Goal: Task Accomplishment & Management: Manage account settings

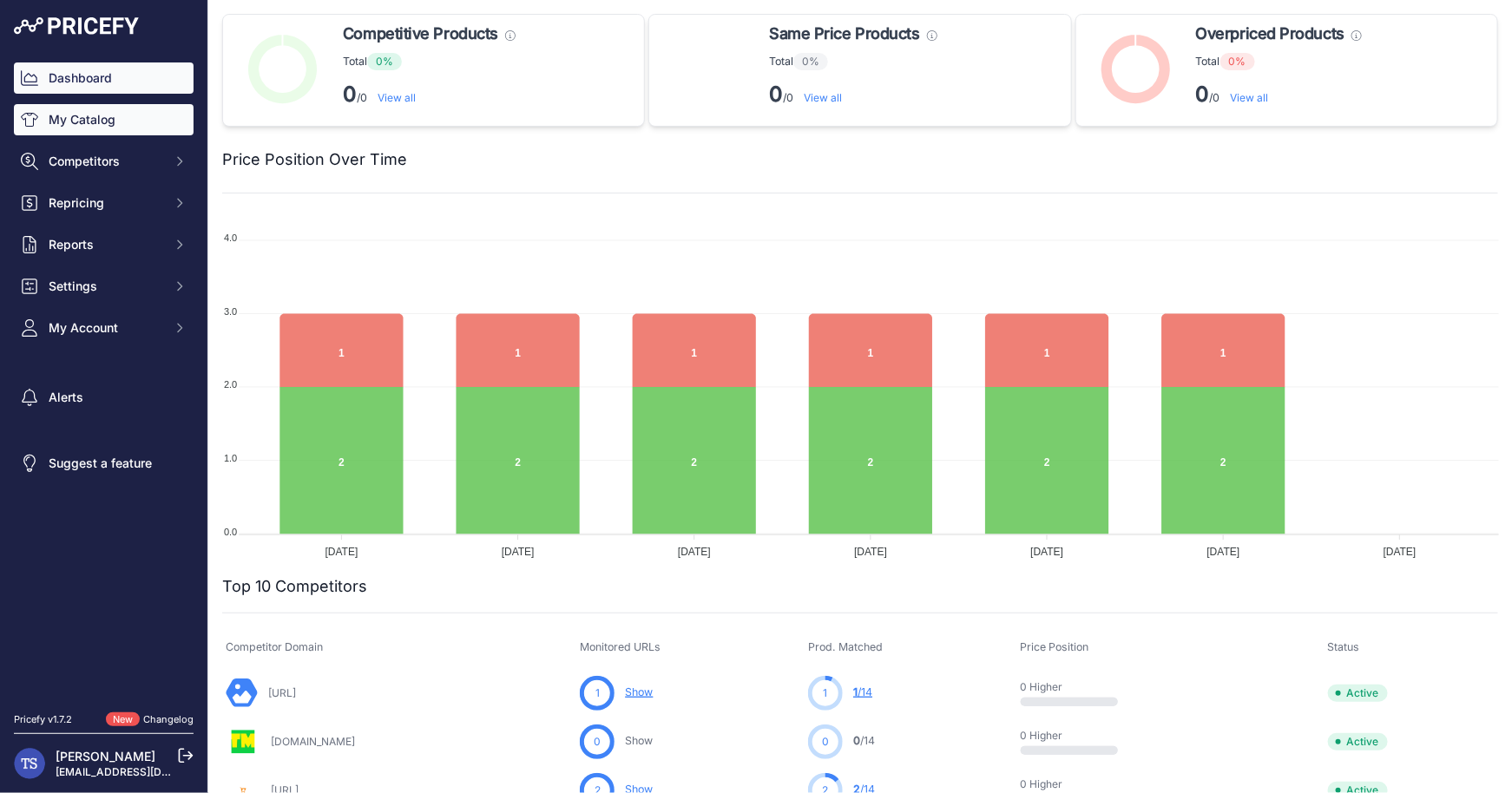
click at [105, 123] on link "My Catalog" at bounding box center [103, 119] width 179 height 31
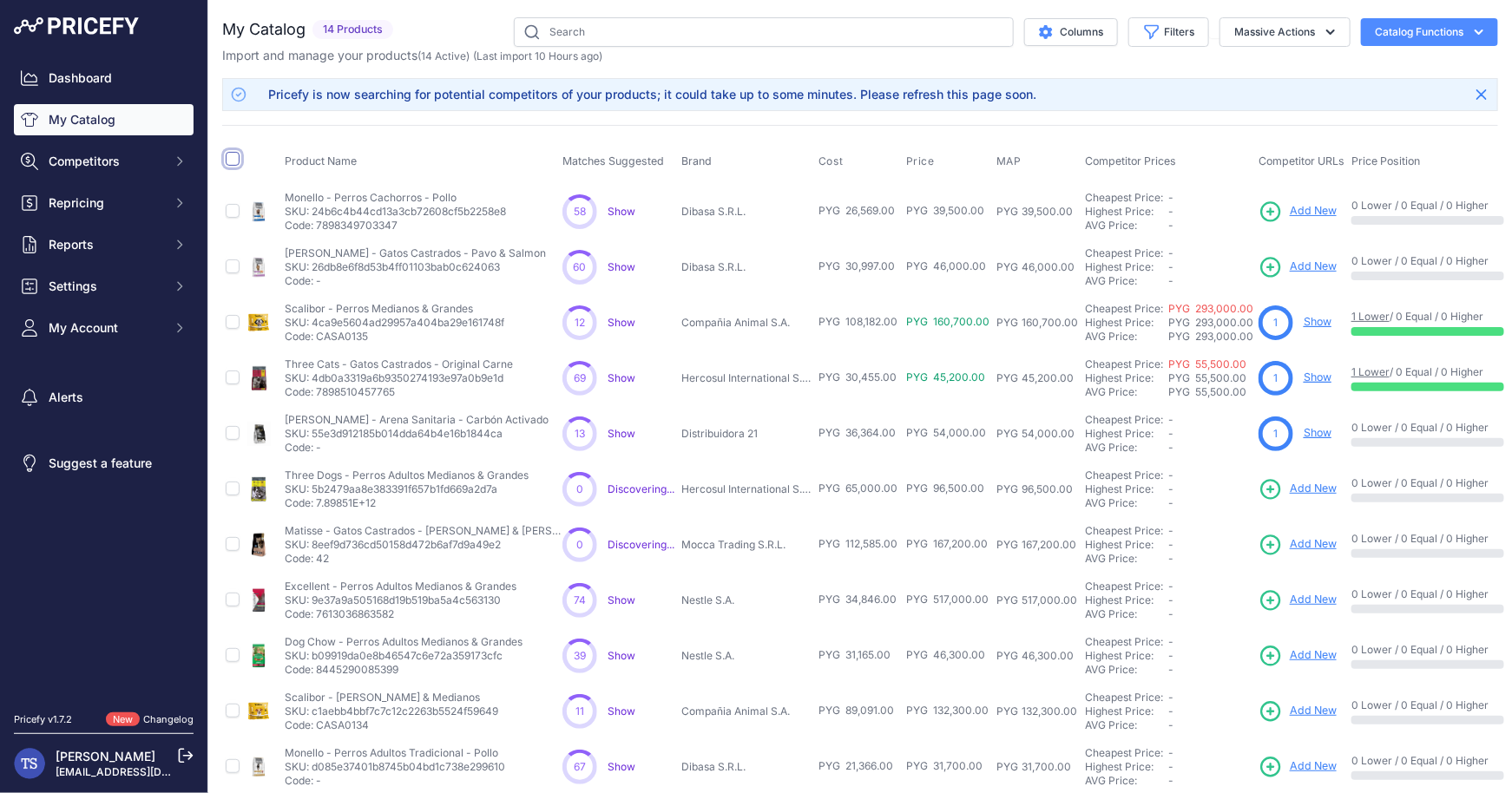
click at [232, 154] on input "checkbox" at bounding box center [233, 159] width 14 height 14
checkbox input "true"
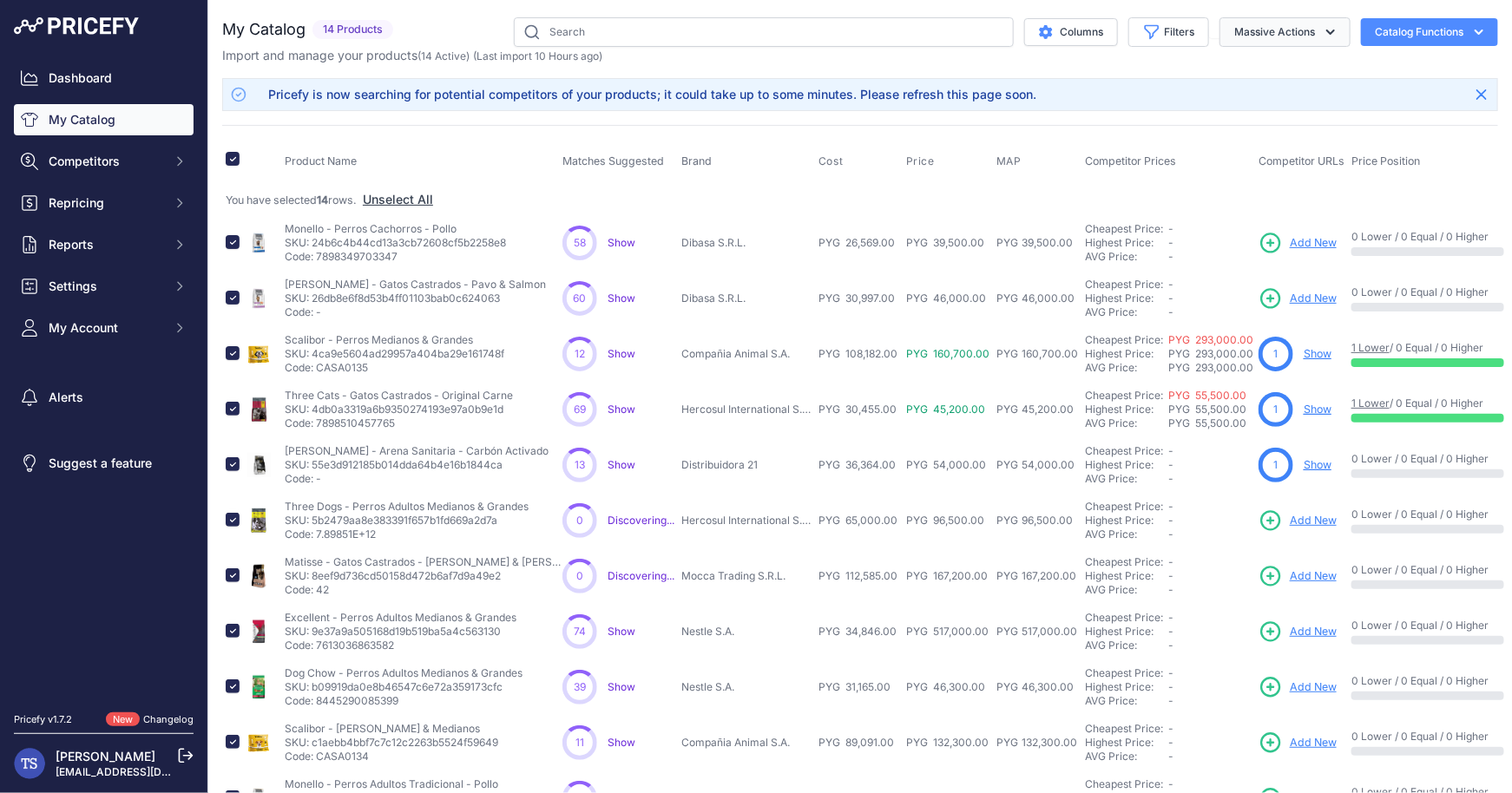
click at [1319, 37] on button "Massive Actions" at bounding box center [1284, 32] width 131 height 29
click at [1281, 128] on button "Delete" at bounding box center [1280, 135] width 139 height 31
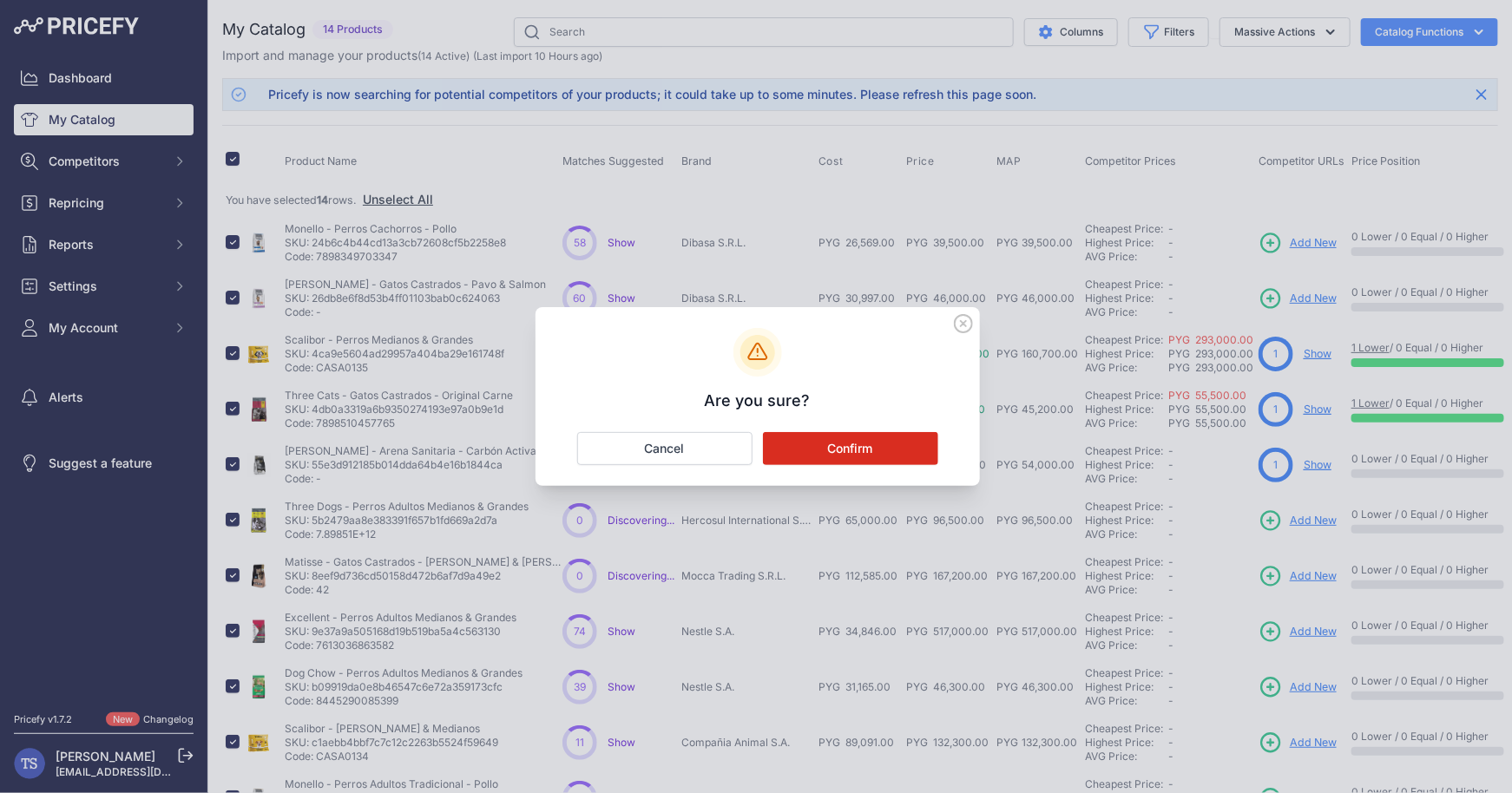
click at [877, 437] on button "Confirm" at bounding box center [850, 449] width 176 height 33
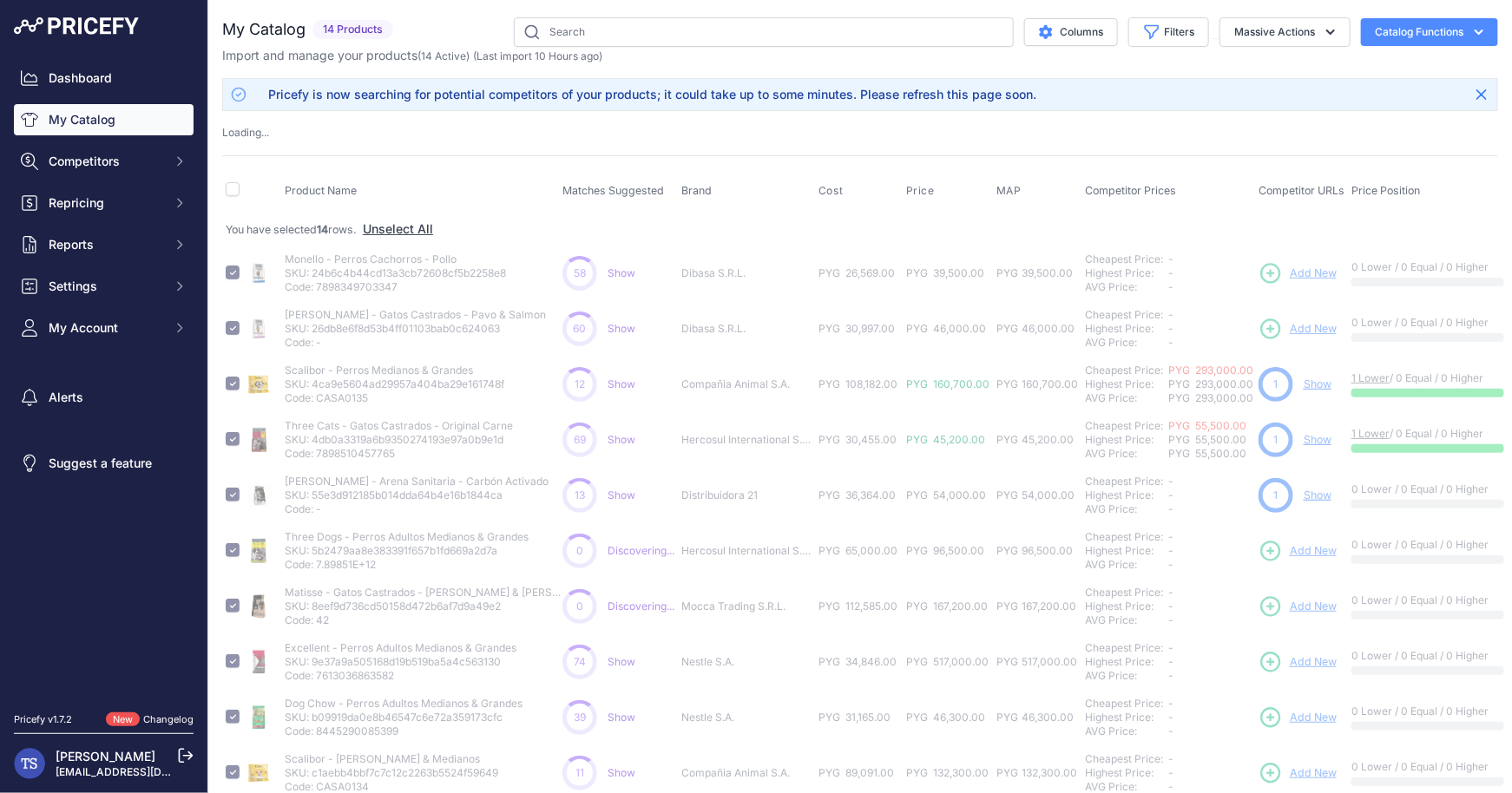
checkbox input "false"
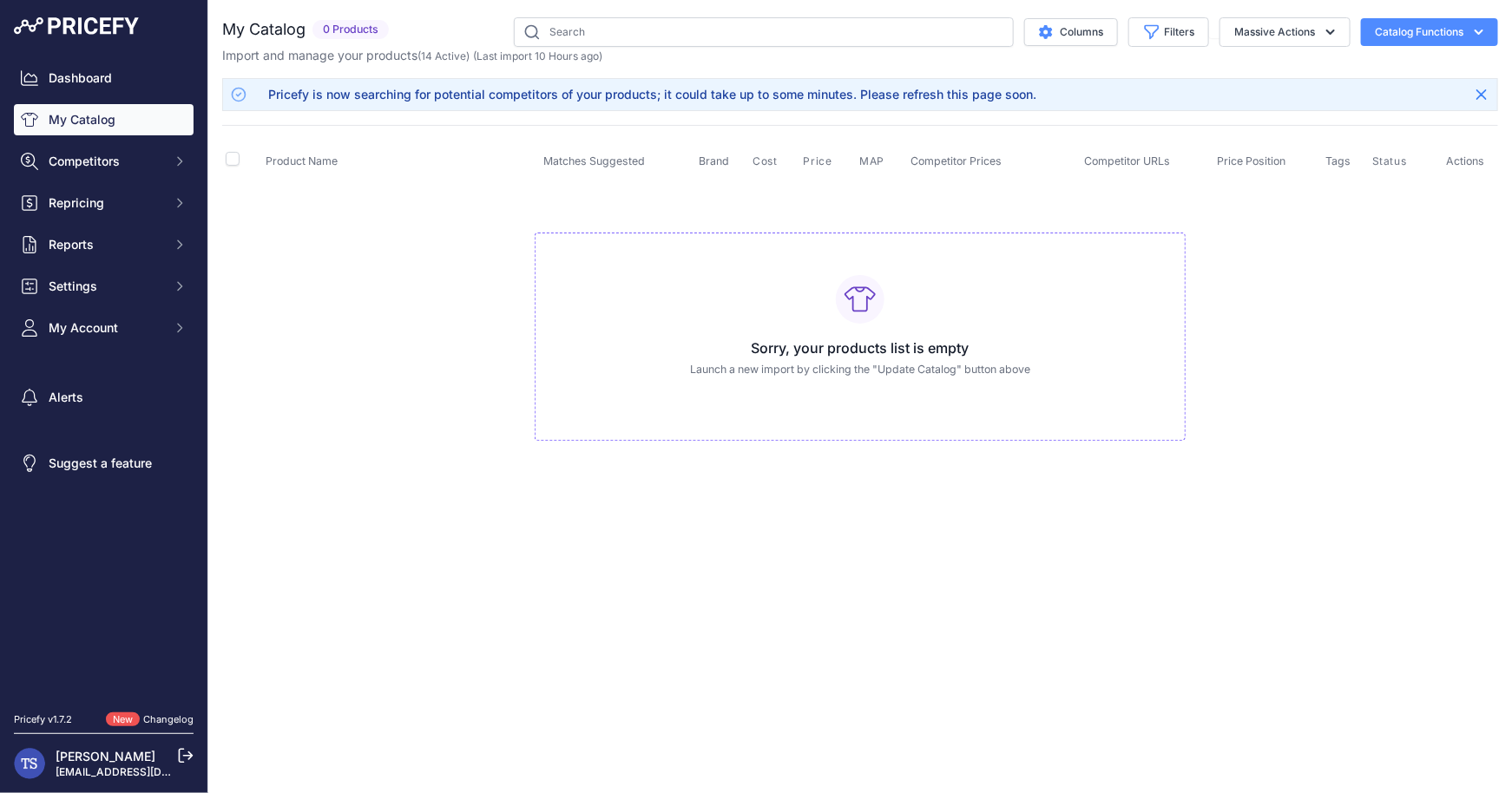
click at [1481, 25] on icon "button" at bounding box center [1479, 32] width 17 height 17
click at [1406, 130] on link "Update Catalog" at bounding box center [1399, 131] width 194 height 31
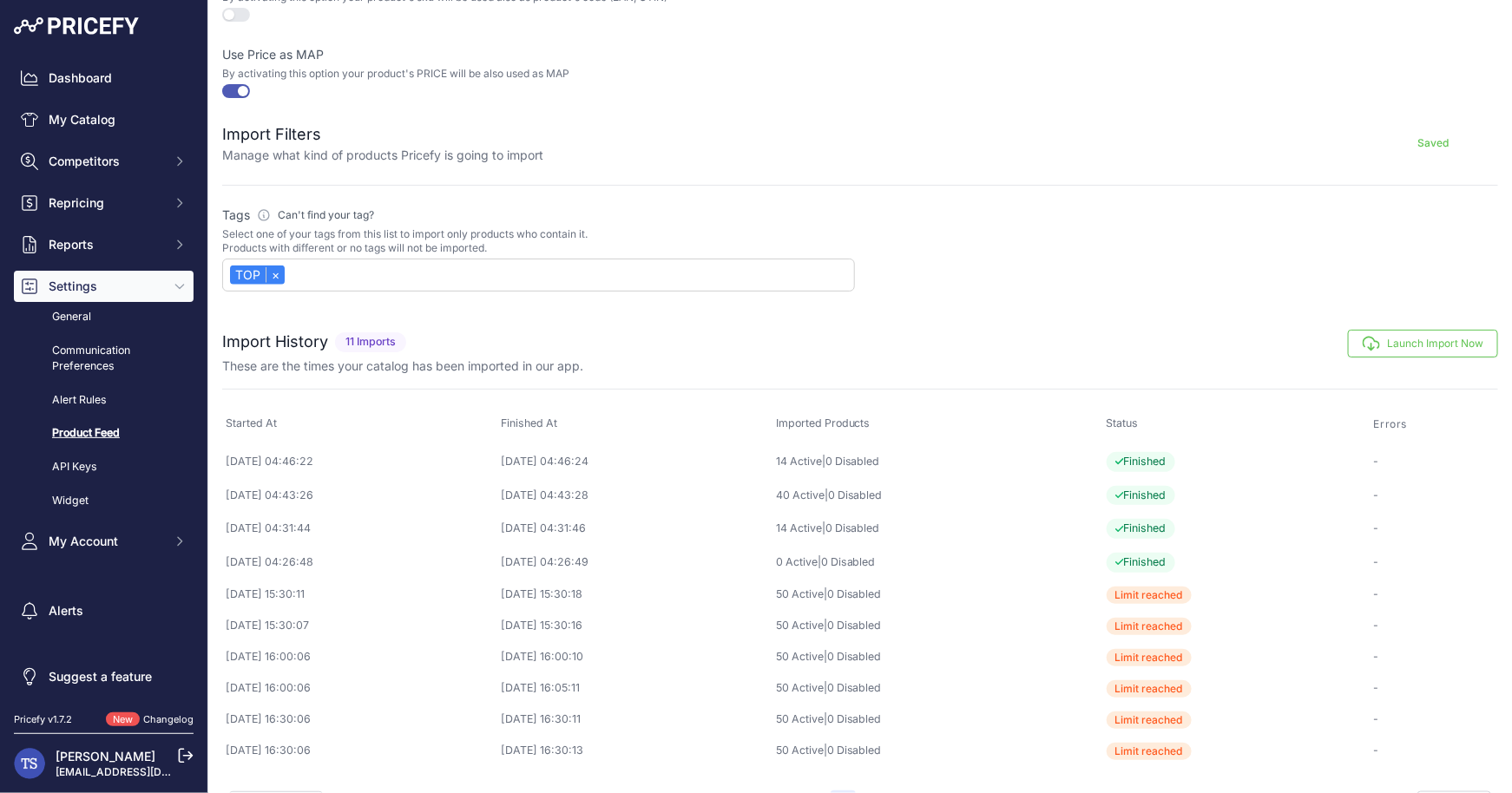
scroll to position [699, 0]
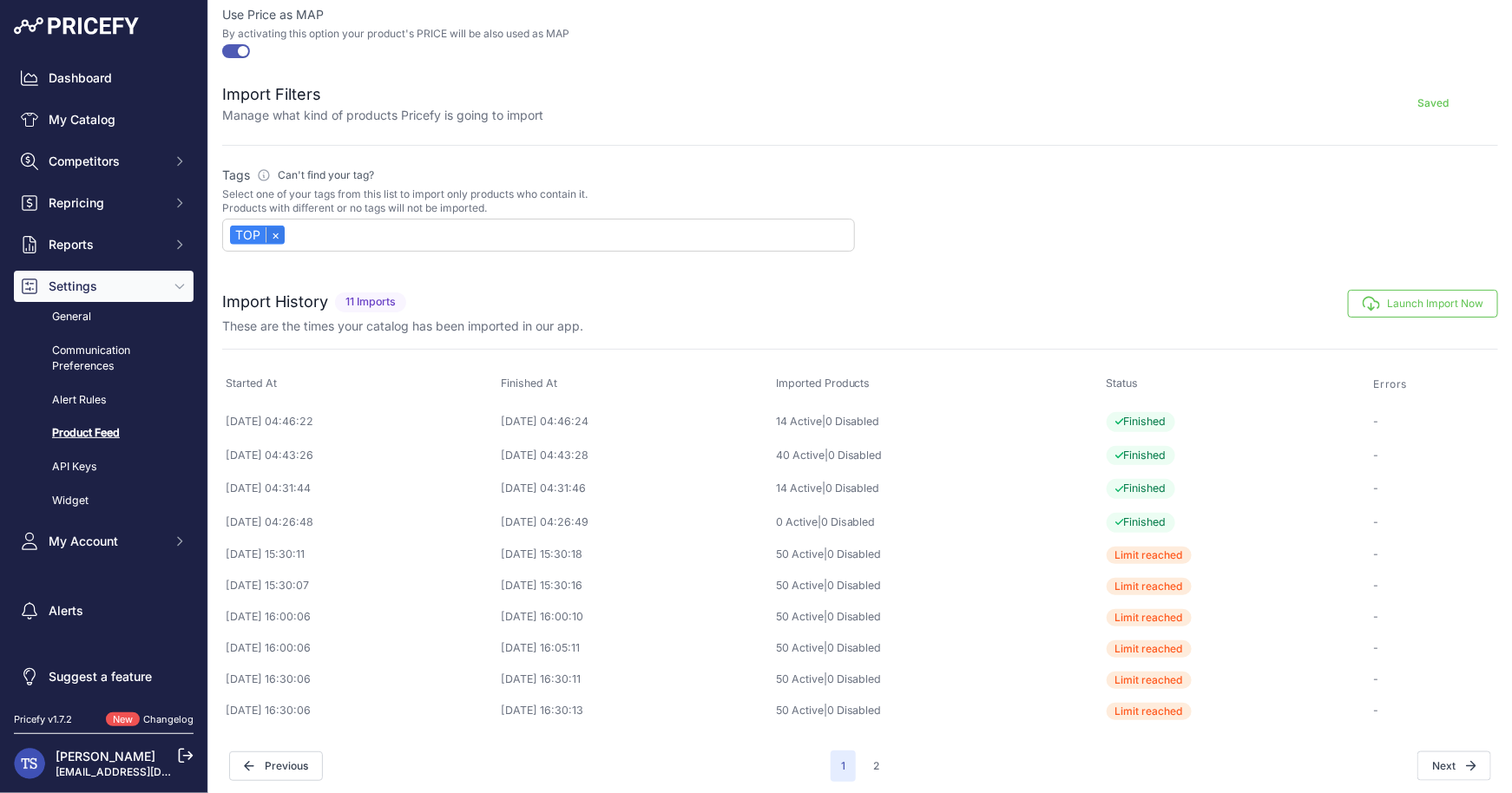
click at [276, 228] on link "×" at bounding box center [275, 235] width 19 height 16
select select
click at [301, 241] on div at bounding box center [538, 236] width 632 height 31
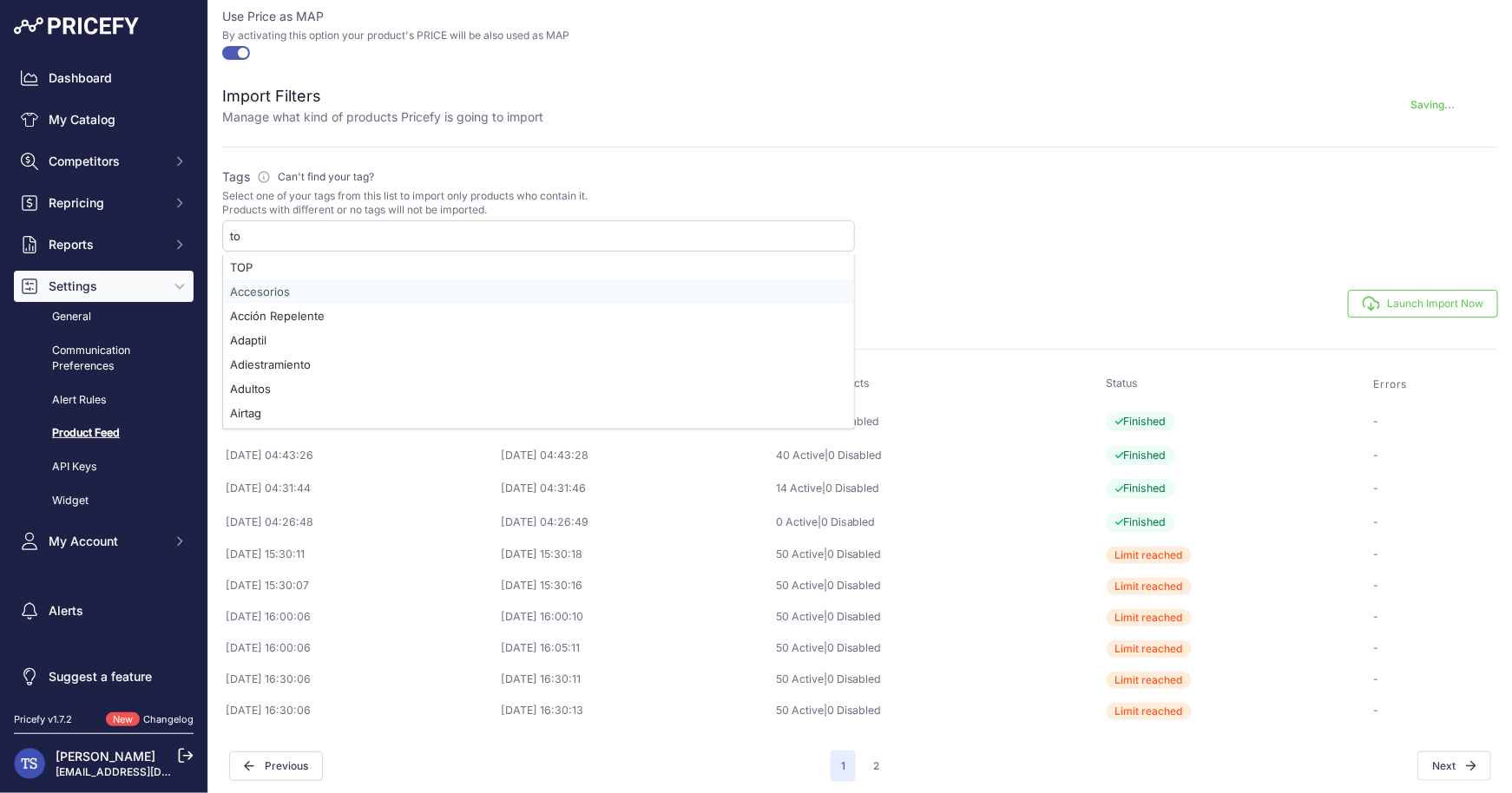
type input "top"
click at [273, 284] on div "TOP" at bounding box center [538, 291] width 630 height 24
select select "{"id":"VE9Q","name":"TOP"}"
click at [683, 177] on label "Tags Please define which tags will be used to import your products Can't find y…" at bounding box center [538, 177] width 632 height 17
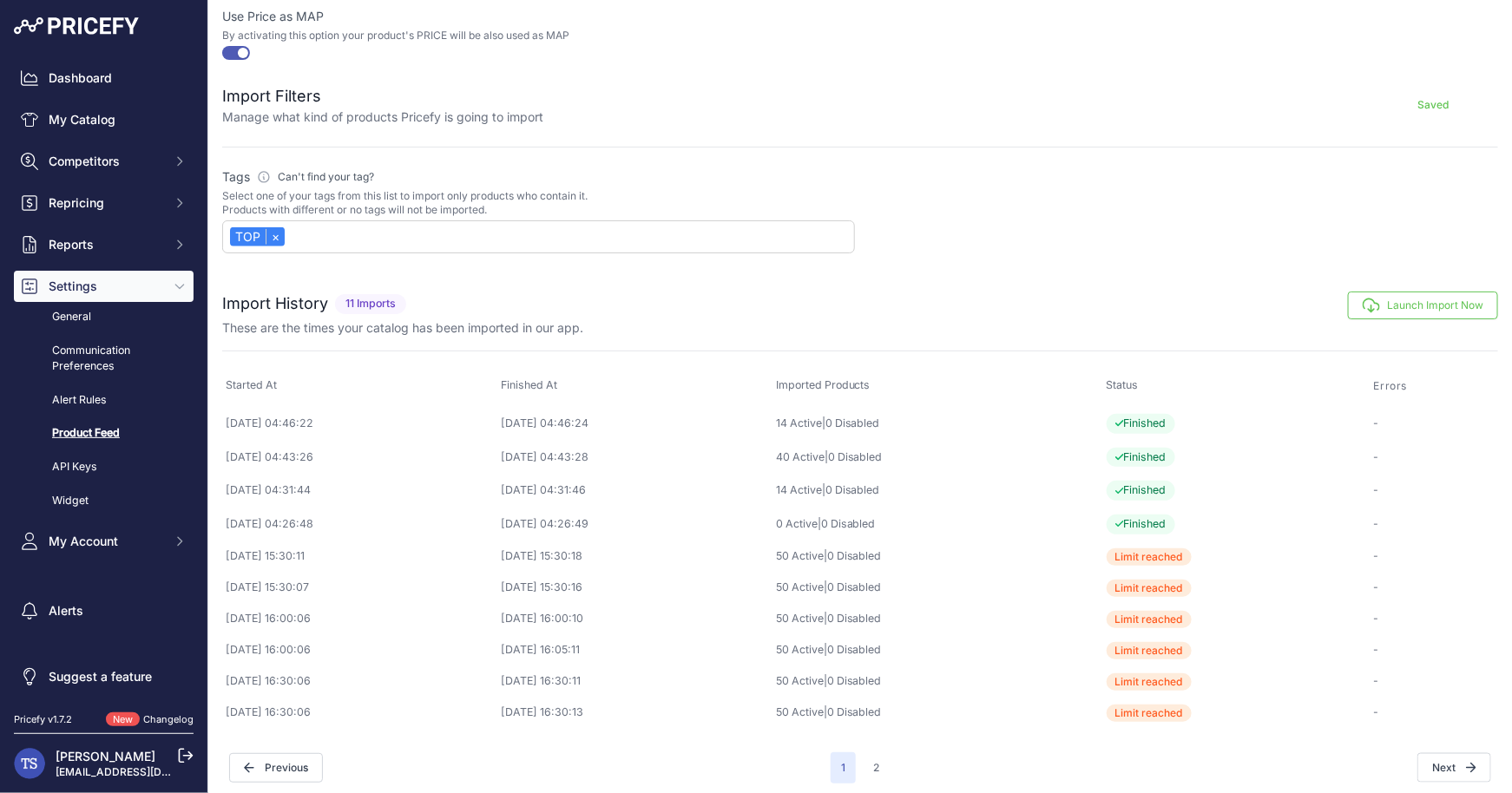
click at [1397, 303] on button "Launch Import Now" at bounding box center [1422, 305] width 150 height 28
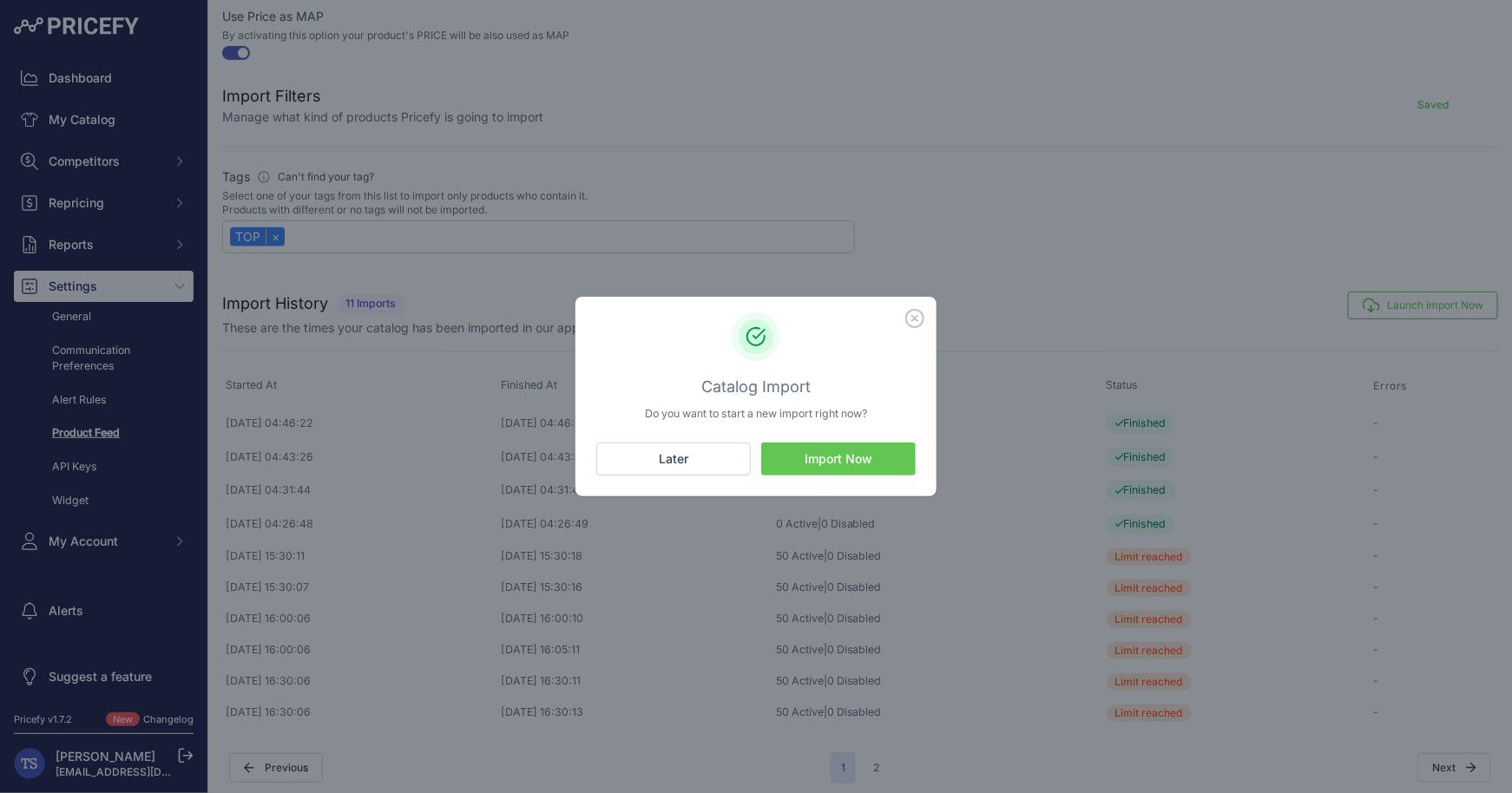
click at [889, 466] on button "Import Now" at bounding box center [838, 459] width 154 height 33
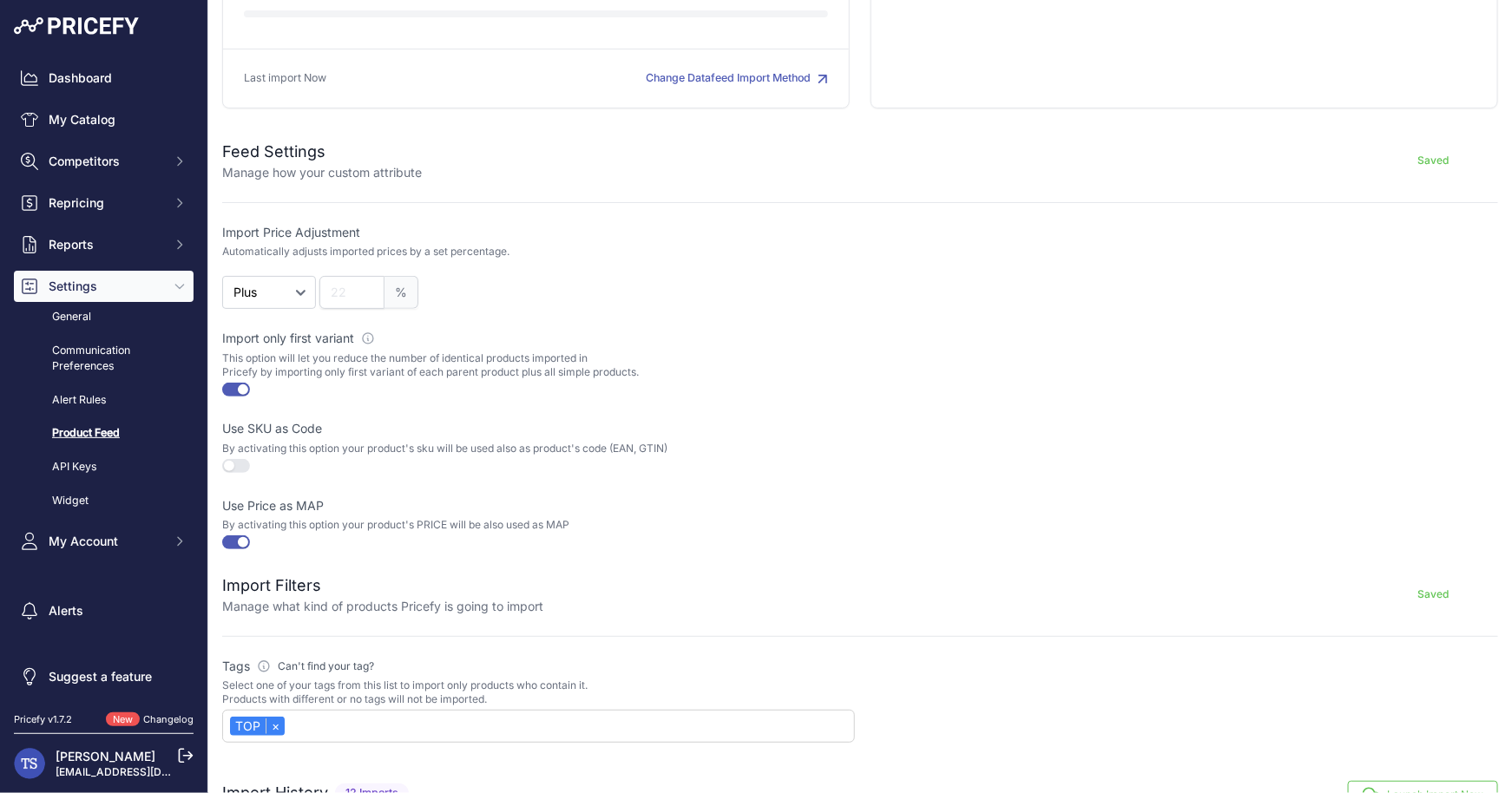
scroll to position [210, 0]
click at [231, 458] on button "button" at bounding box center [236, 463] width 28 height 14
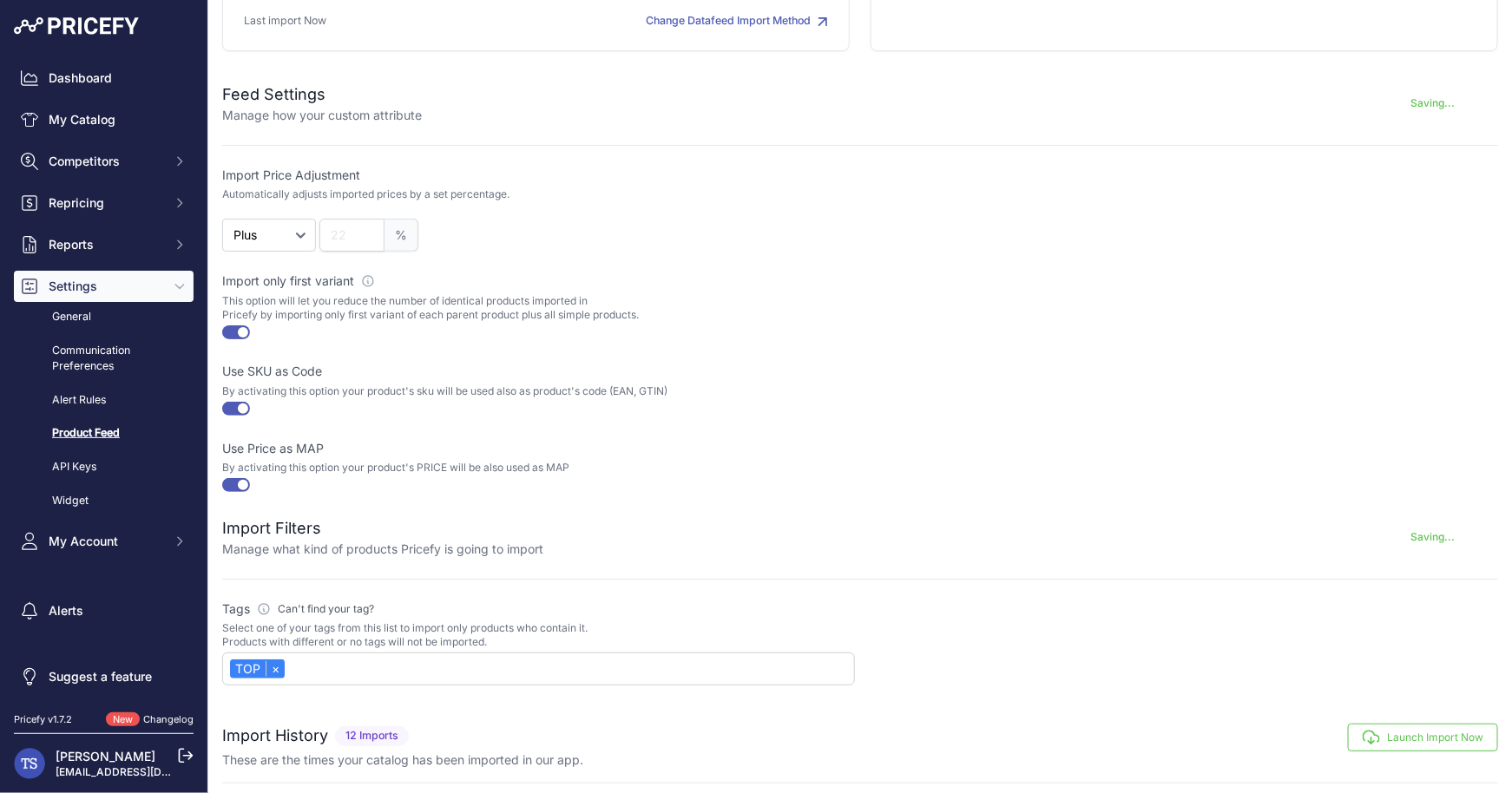
scroll to position [286, 0]
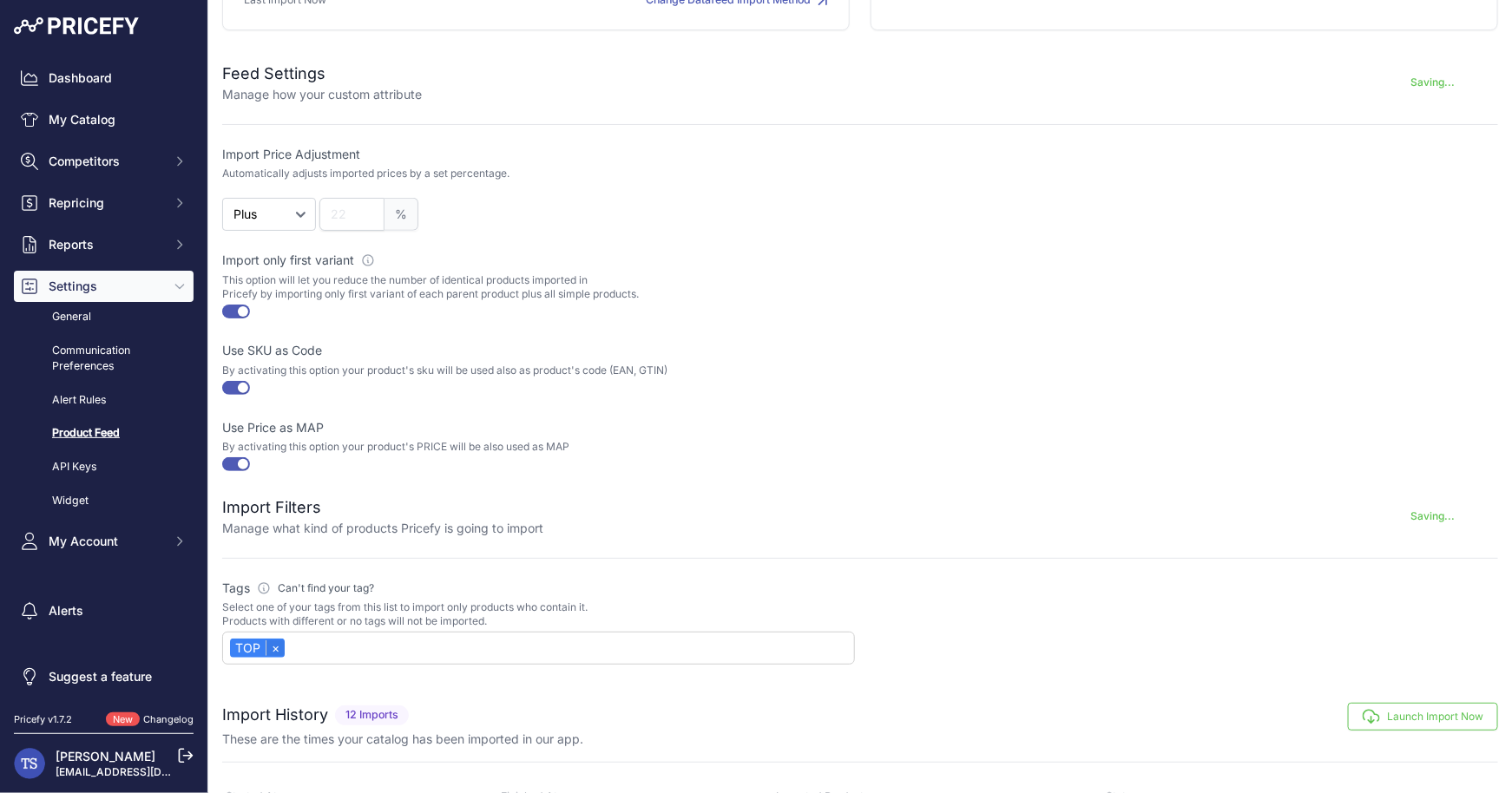
click at [276, 640] on link "×" at bounding box center [275, 648] width 19 height 16
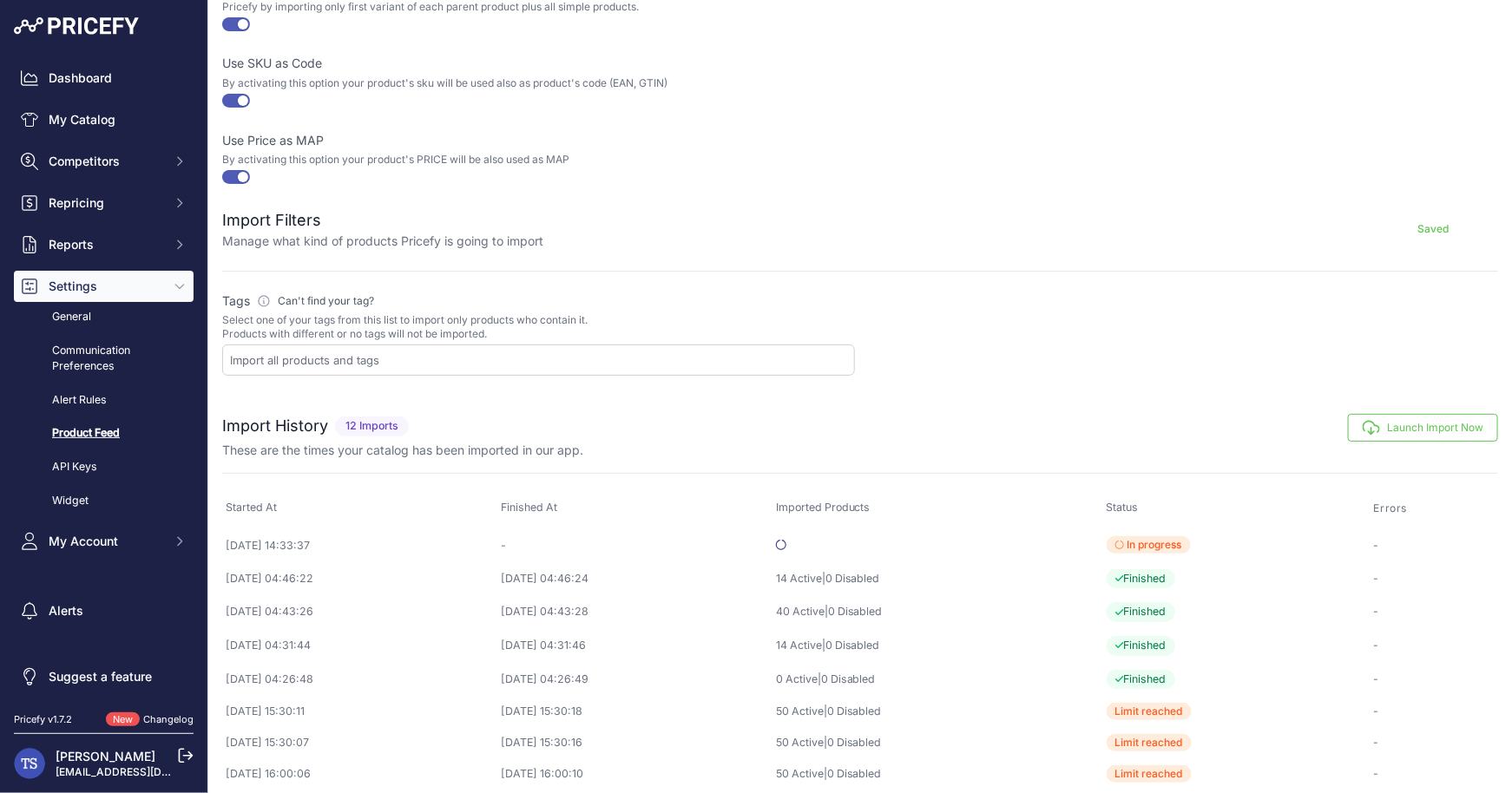
scroll to position [603, 0]
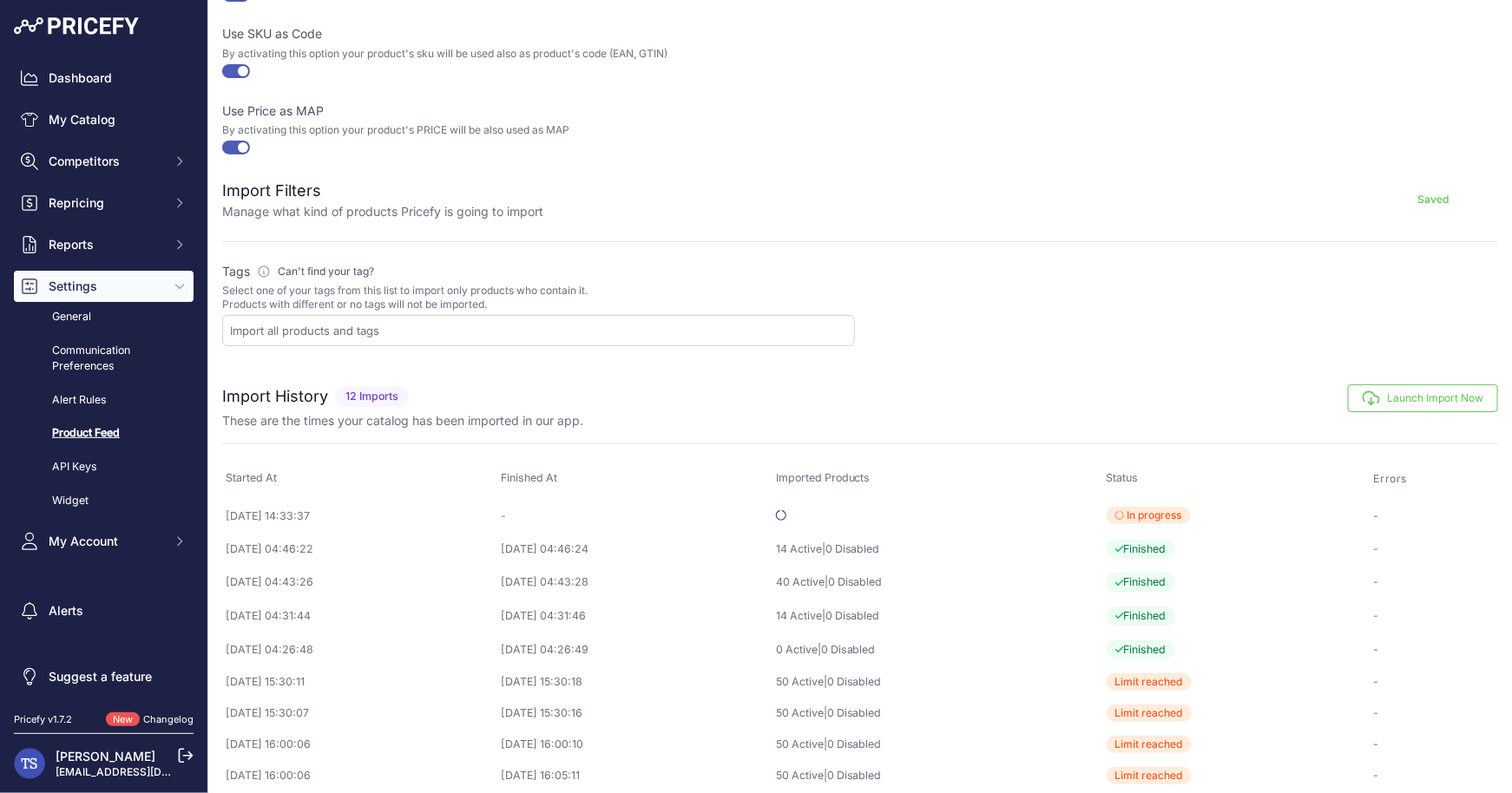
click at [508, 325] on input "text" at bounding box center [541, 331] width 624 height 16
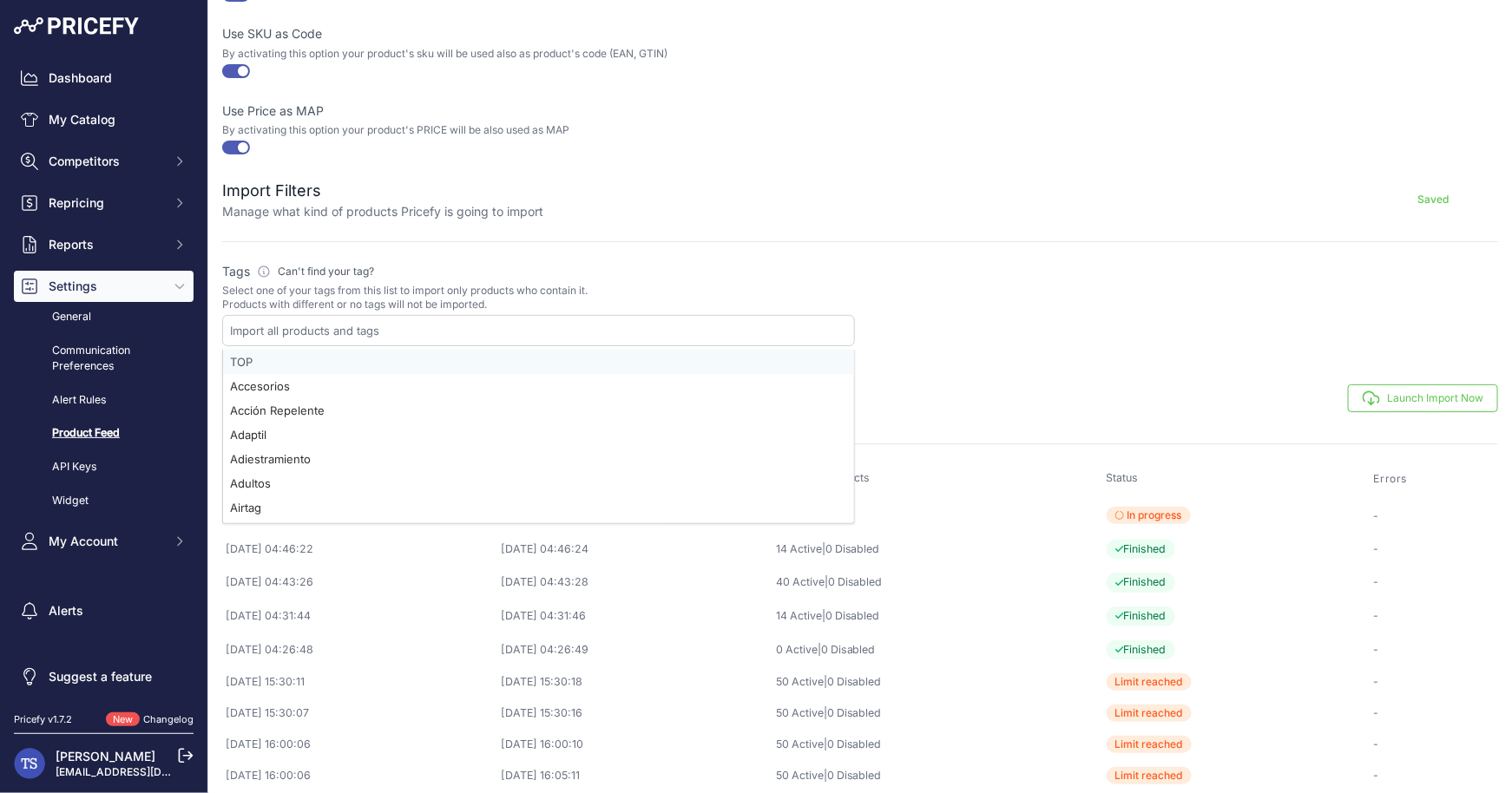
click at [434, 350] on div "TOP" at bounding box center [538, 362] width 630 height 24
select select "{"id":"VE9Q","name":"TOP"}"
click at [571, 275] on label "Tags Please define which tags will be used to import your products Can't find y…" at bounding box center [538, 271] width 632 height 17
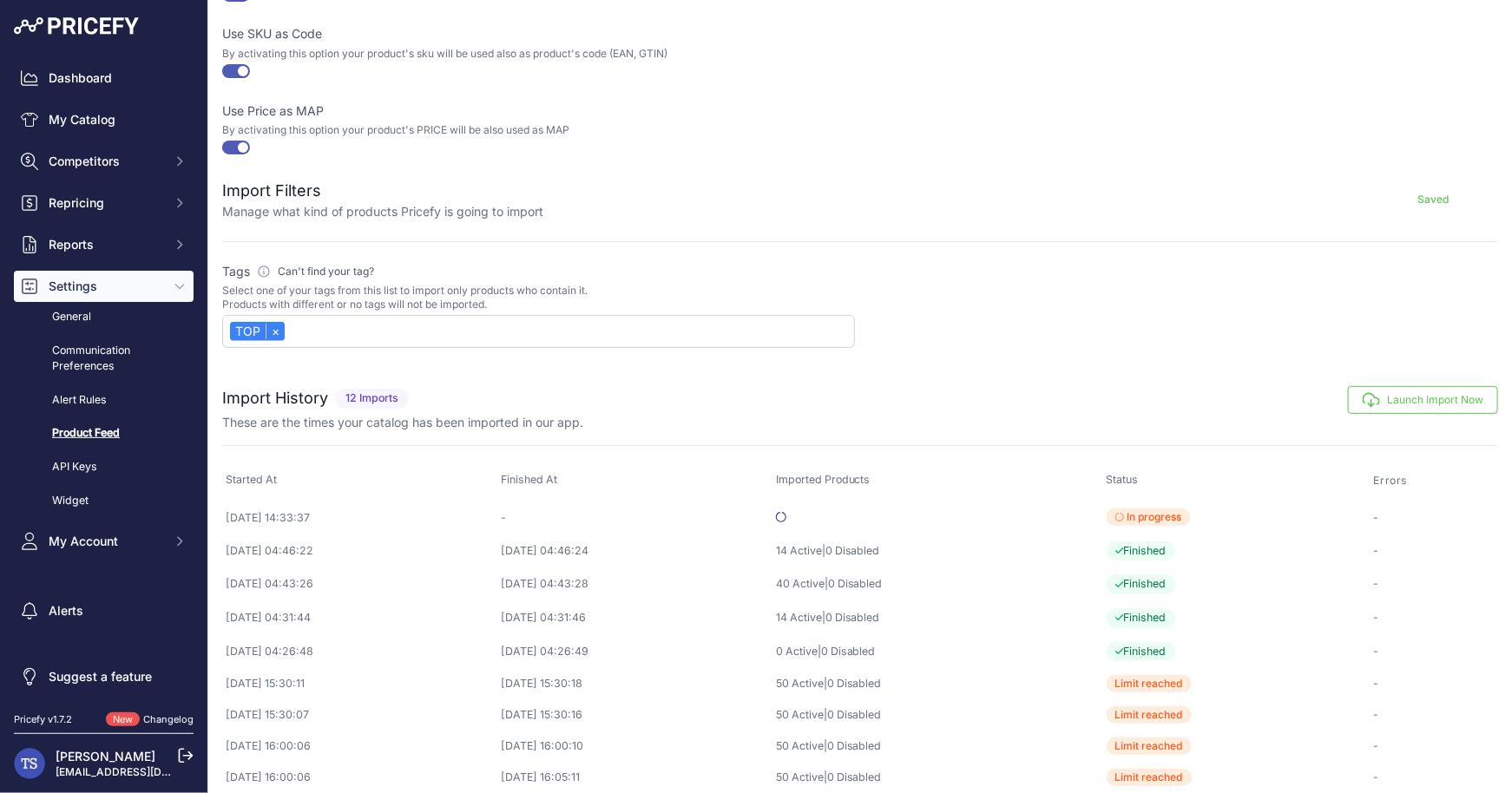
click at [1446, 390] on button "Launch Import Now" at bounding box center [1422, 399] width 150 height 28
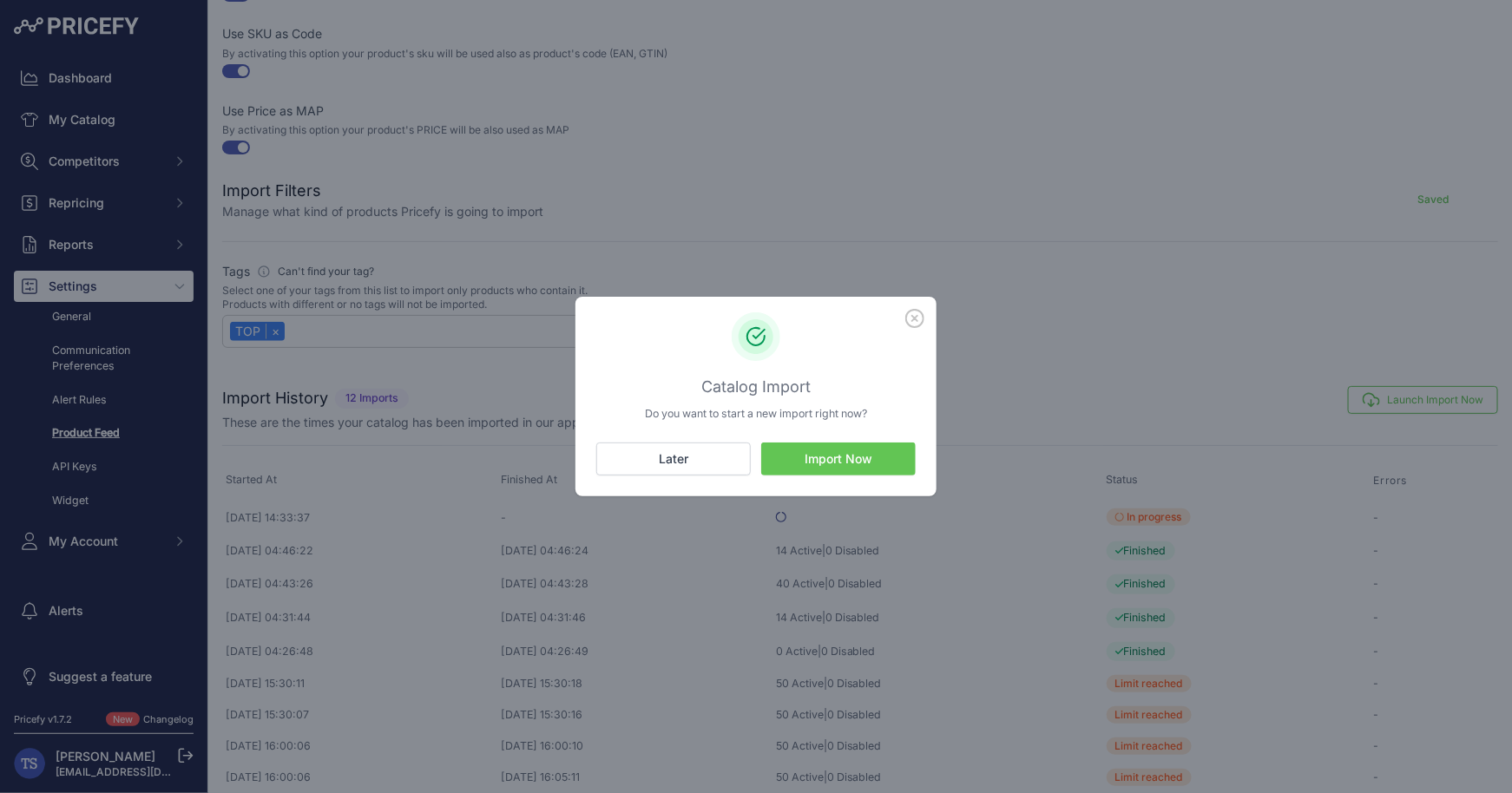
click at [845, 460] on button "Import Now" at bounding box center [838, 459] width 154 height 33
click at [820, 458] on button "Import Now" at bounding box center [838, 459] width 154 height 33
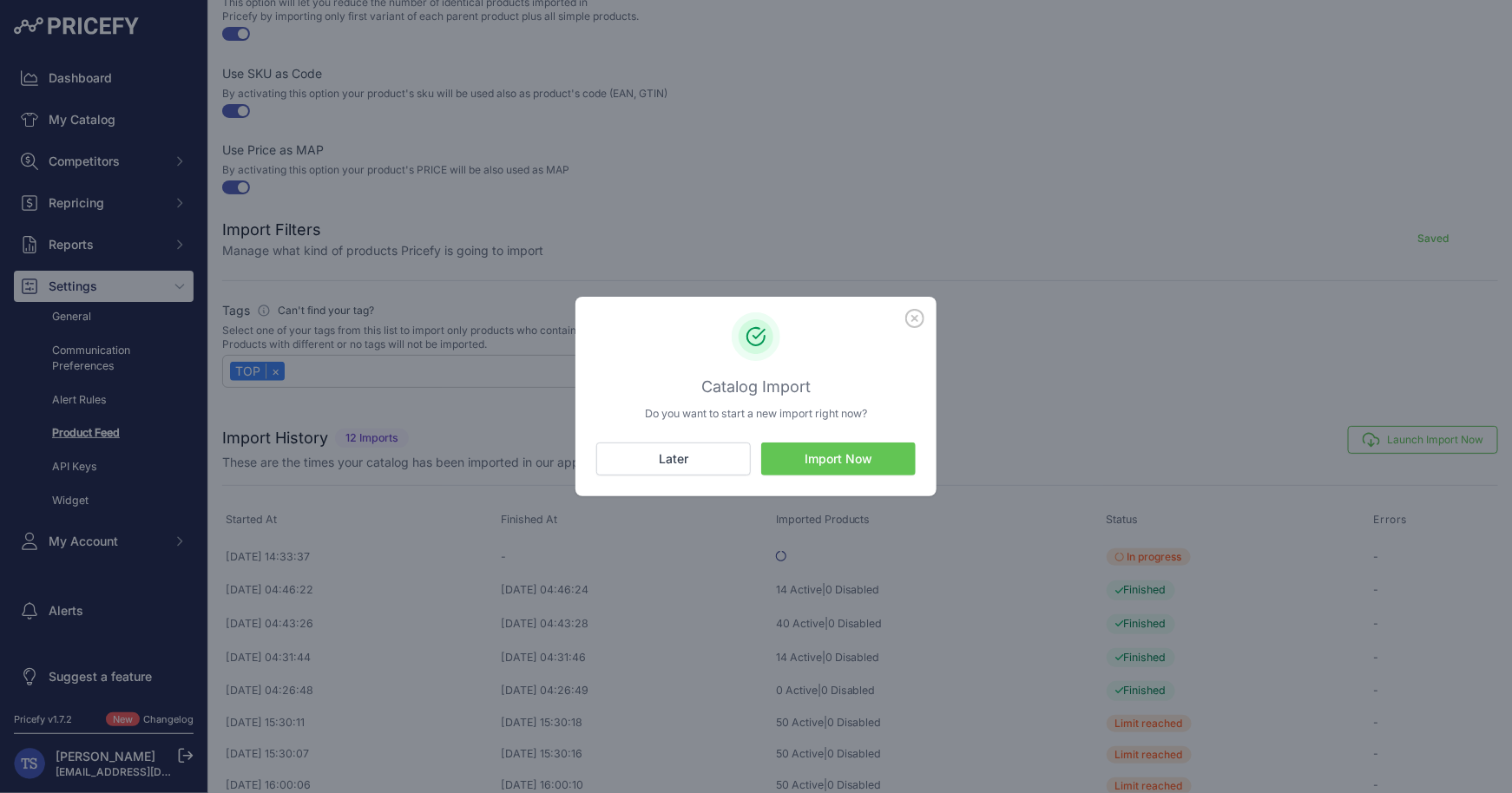
scroll to position [642, 0]
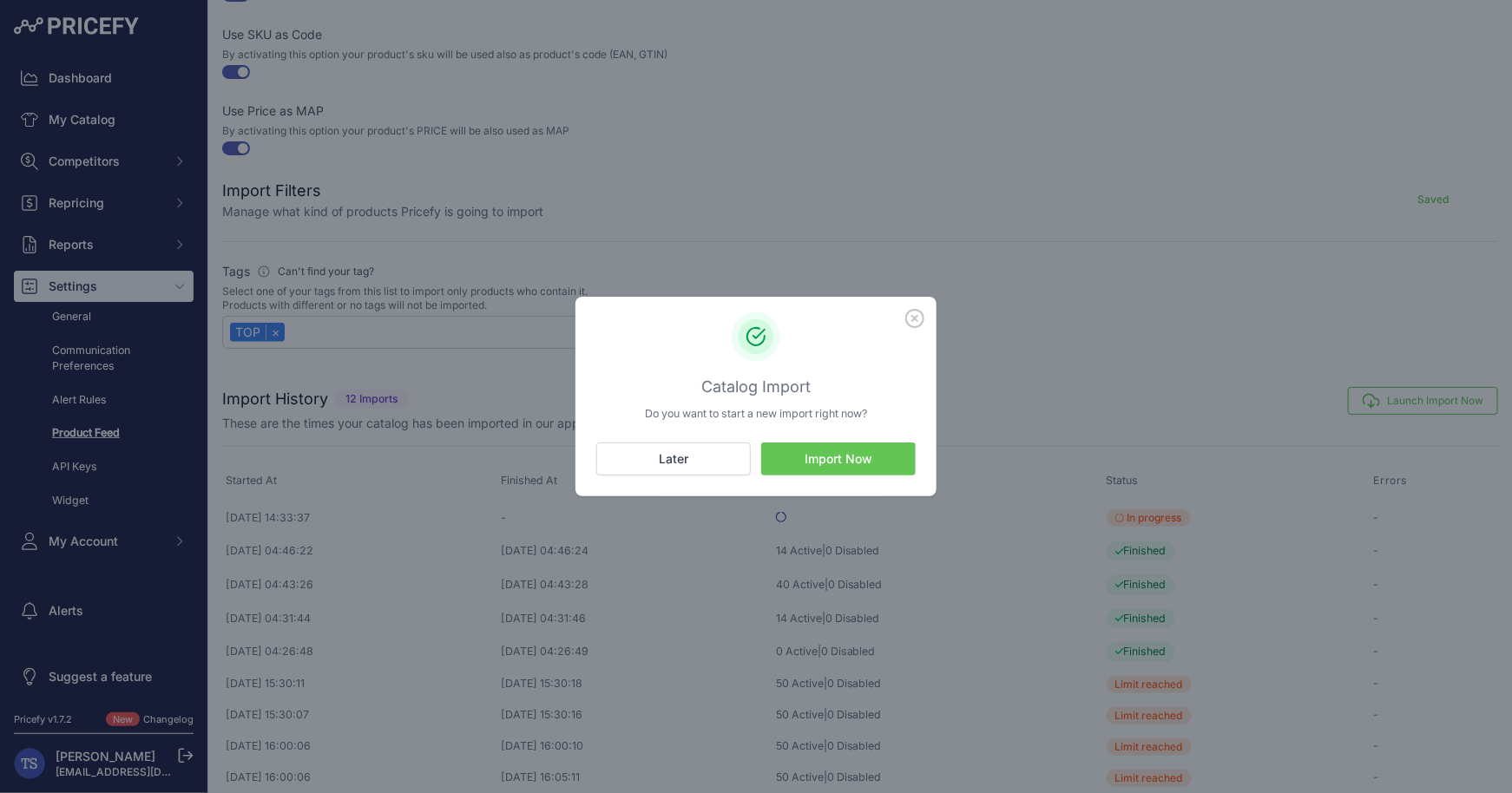
click at [915, 320] on icon "button" at bounding box center [915, 318] width 19 height 19
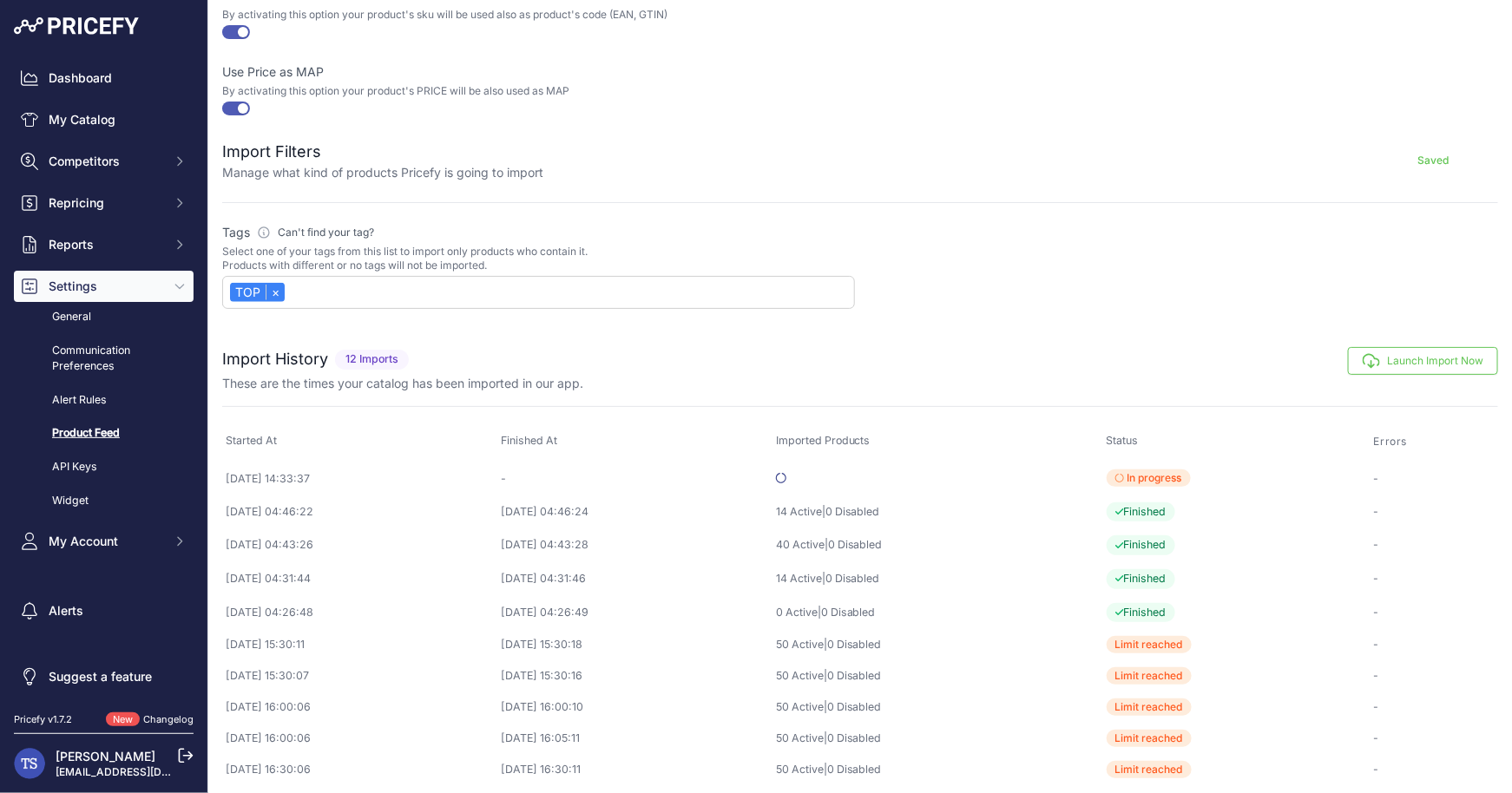
scroll to position [603, 0]
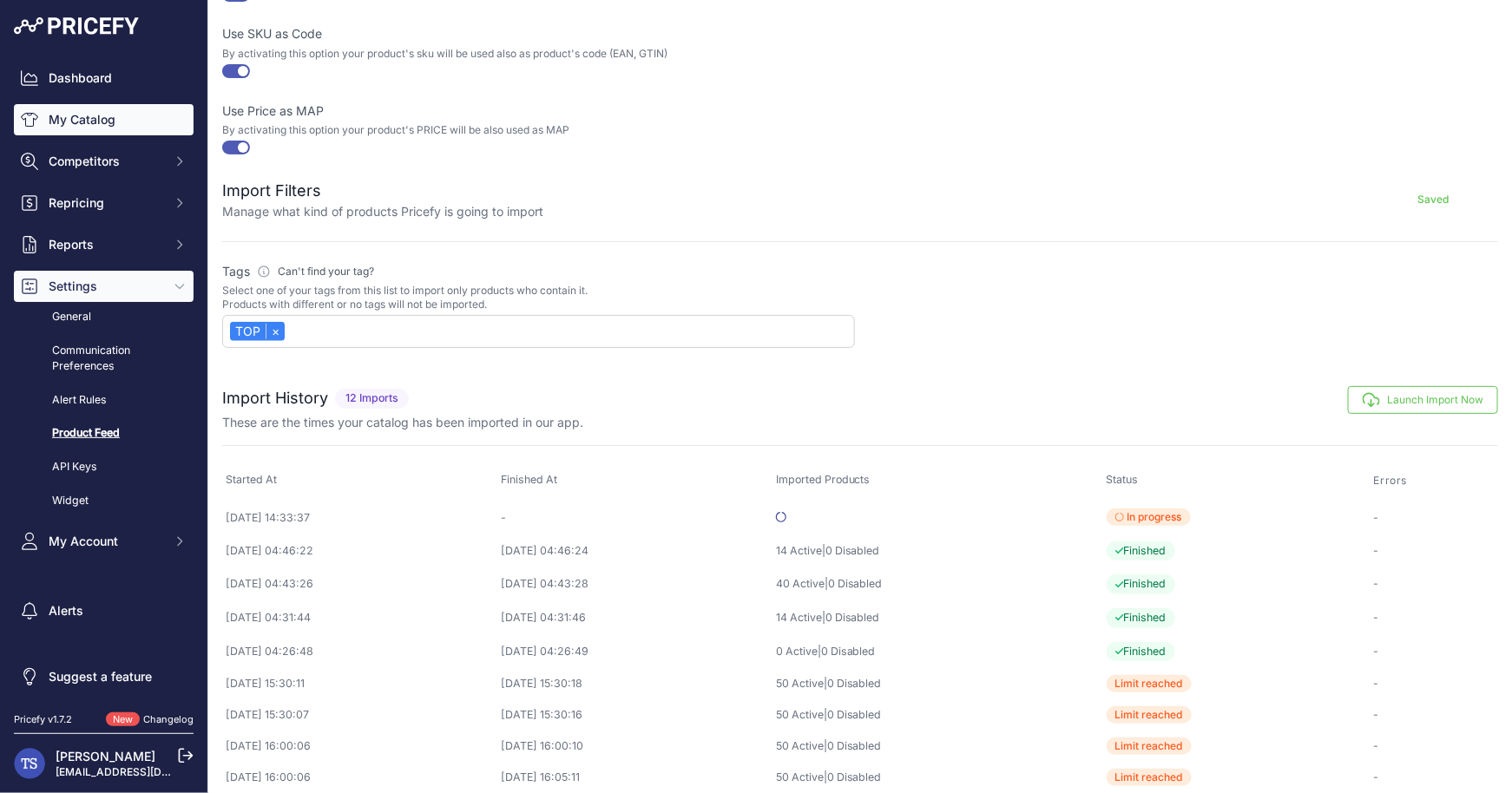
click at [100, 114] on link "My Catalog" at bounding box center [103, 119] width 179 height 31
click at [103, 119] on link "My Catalog" at bounding box center [103, 119] width 179 height 31
click at [94, 130] on link "My Catalog" at bounding box center [103, 119] width 179 height 31
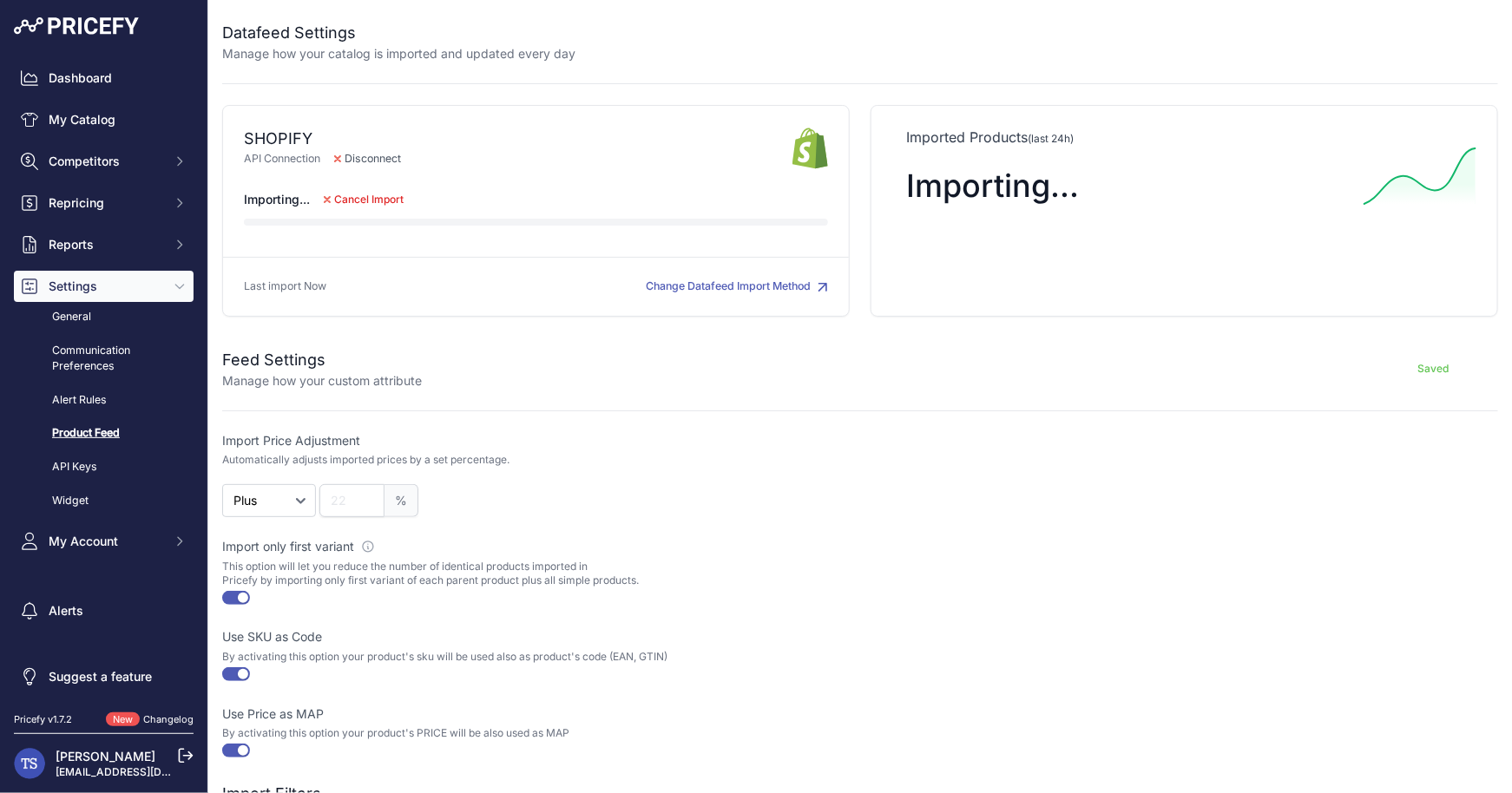
click at [103, 139] on div "Dashboard My Catalog Competitors Competitors Monitored URLs MAP infringements R…" at bounding box center [103, 309] width 179 height 494
click at [108, 124] on link "My Catalog" at bounding box center [103, 119] width 179 height 31
click at [80, 121] on link "My Catalog" at bounding box center [103, 119] width 179 height 31
click at [97, 107] on link "My Catalog" at bounding box center [103, 119] width 179 height 31
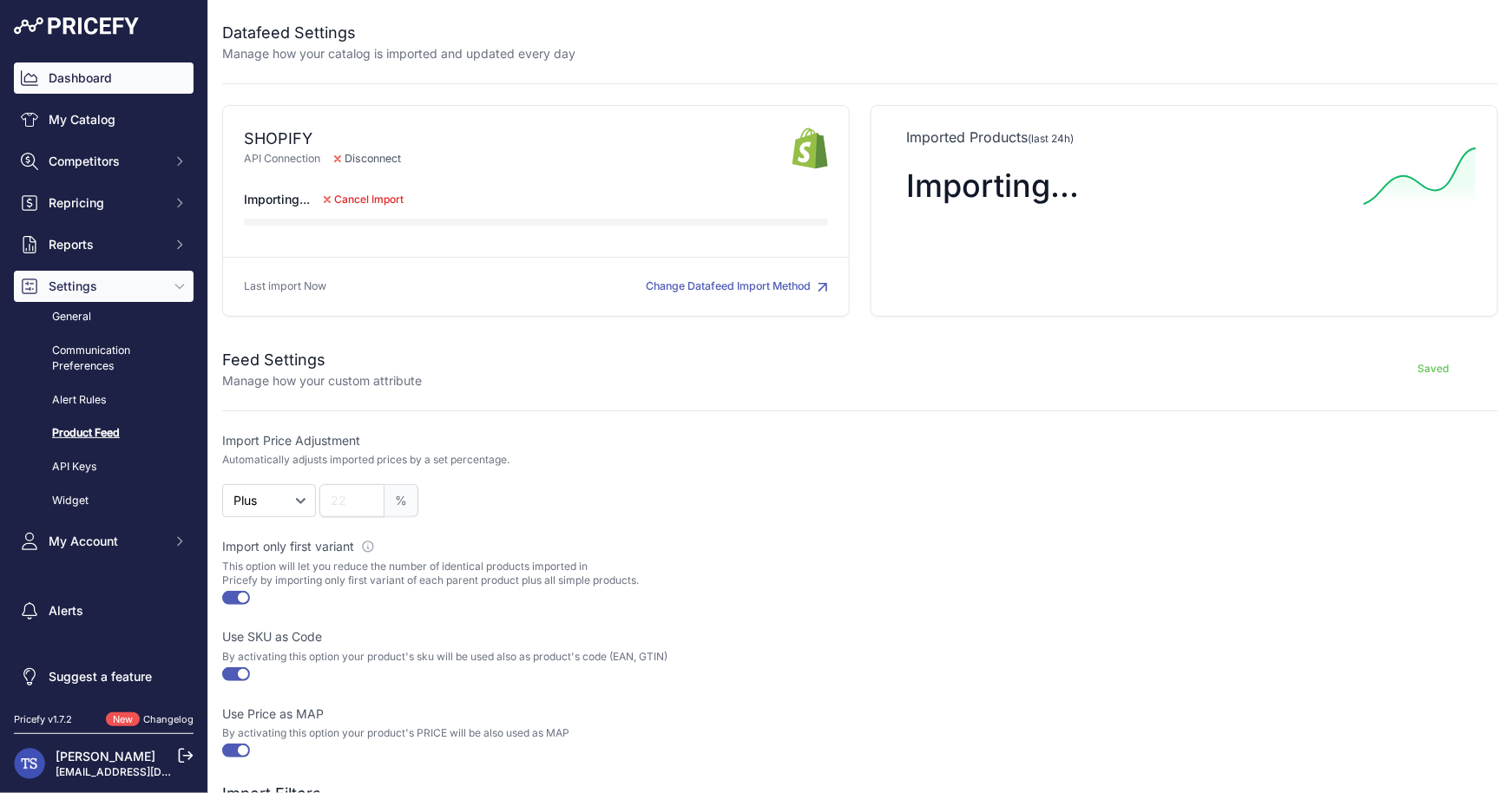
click at [94, 86] on link "Dashboard" at bounding box center [103, 78] width 179 height 31
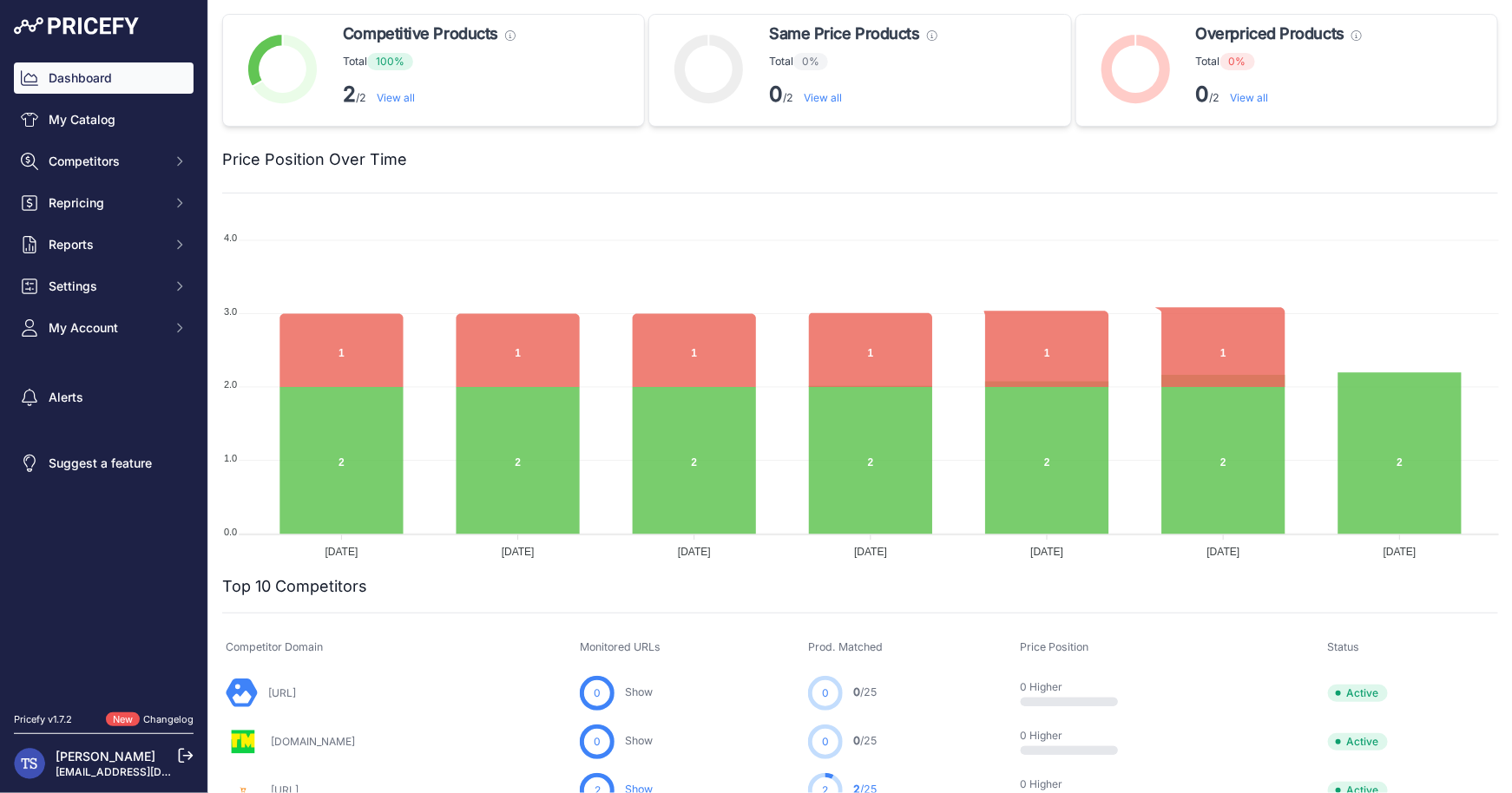
click at [104, 119] on link "My Catalog" at bounding box center [103, 119] width 179 height 31
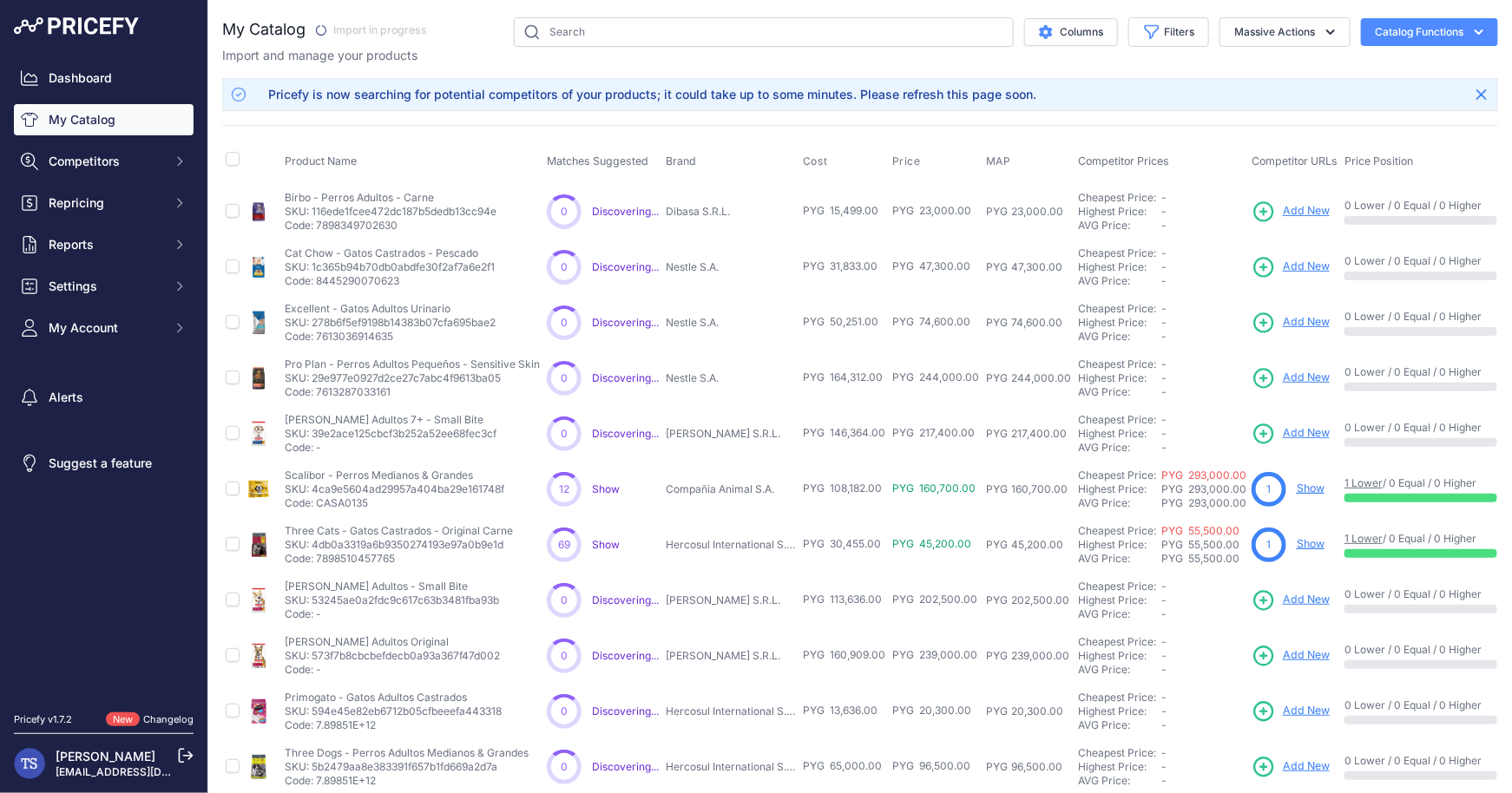
scroll to position [293, 0]
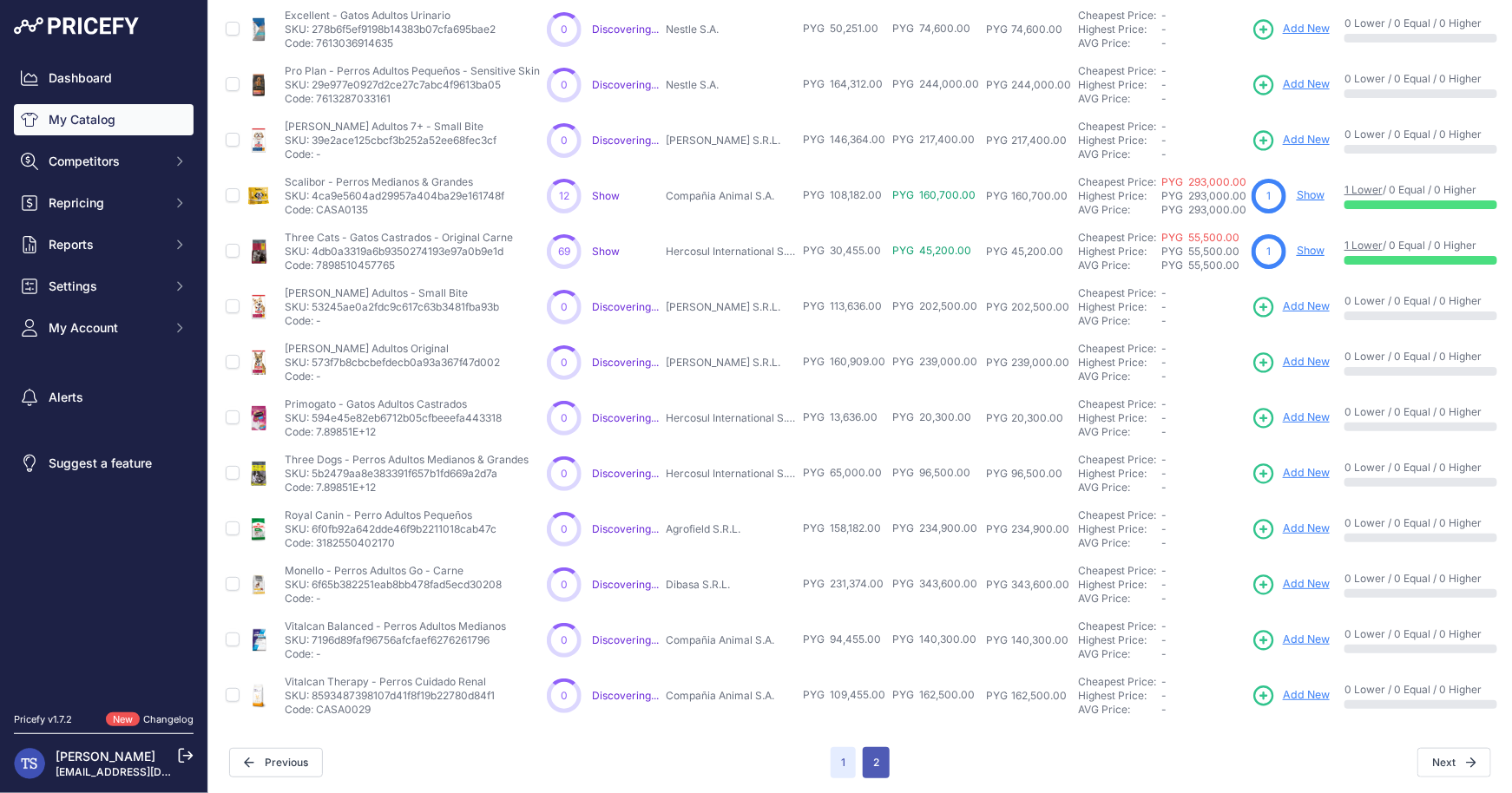
click at [882, 758] on button "2" at bounding box center [876, 762] width 27 height 31
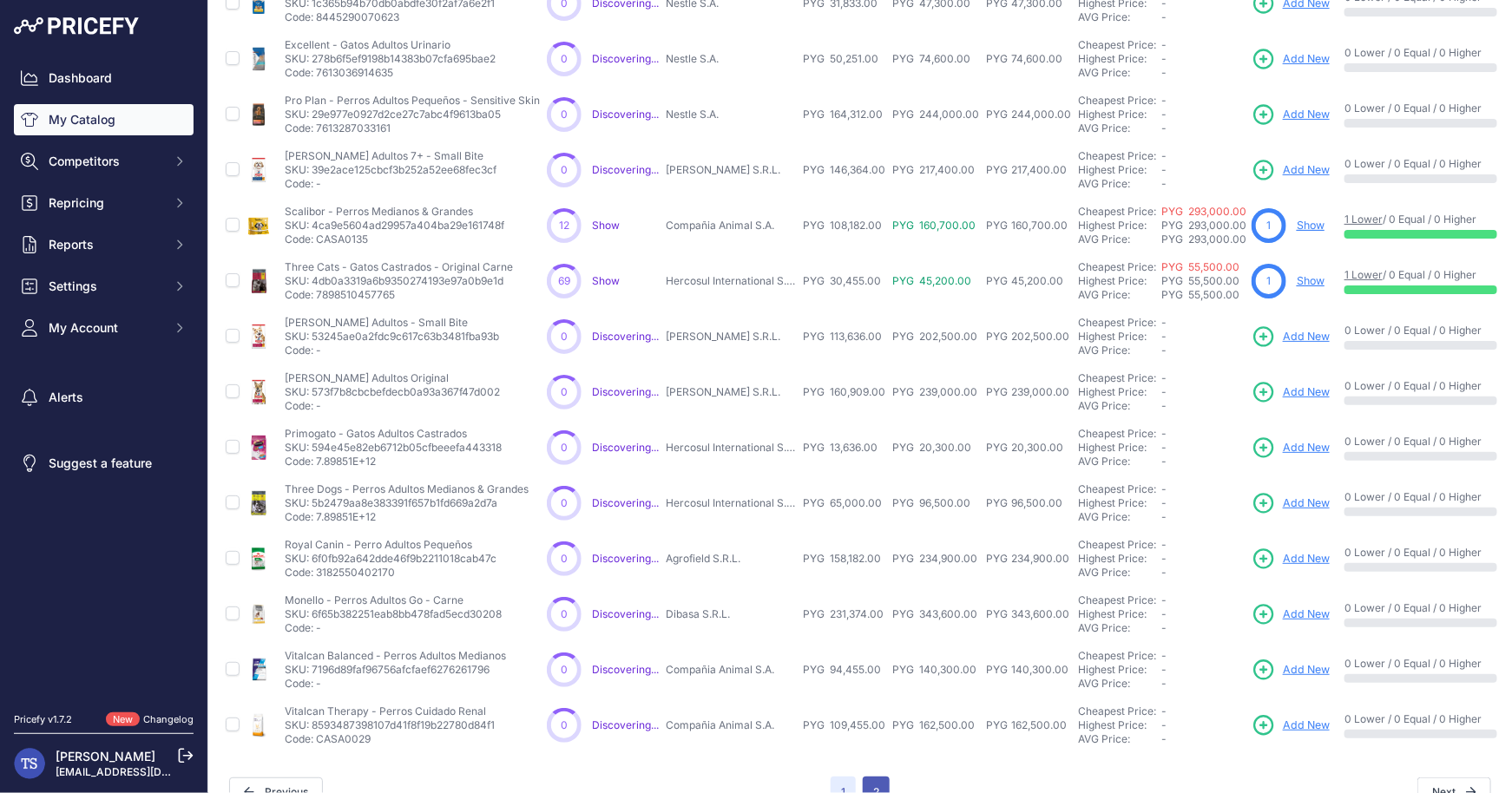
scroll to position [323, 0]
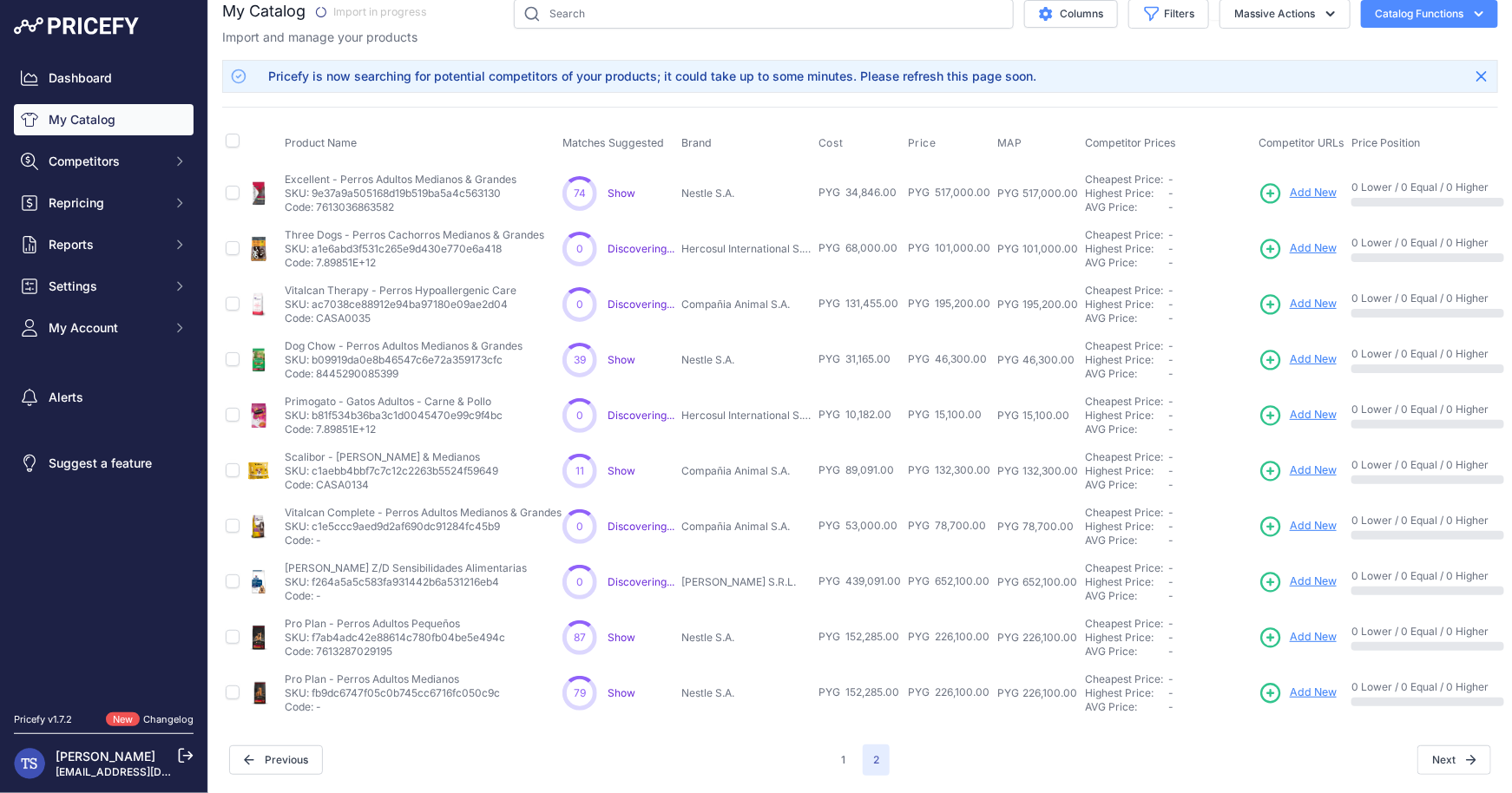
scroll to position [16, 0]
click at [845, 759] on button "1" at bounding box center [843, 762] width 25 height 31
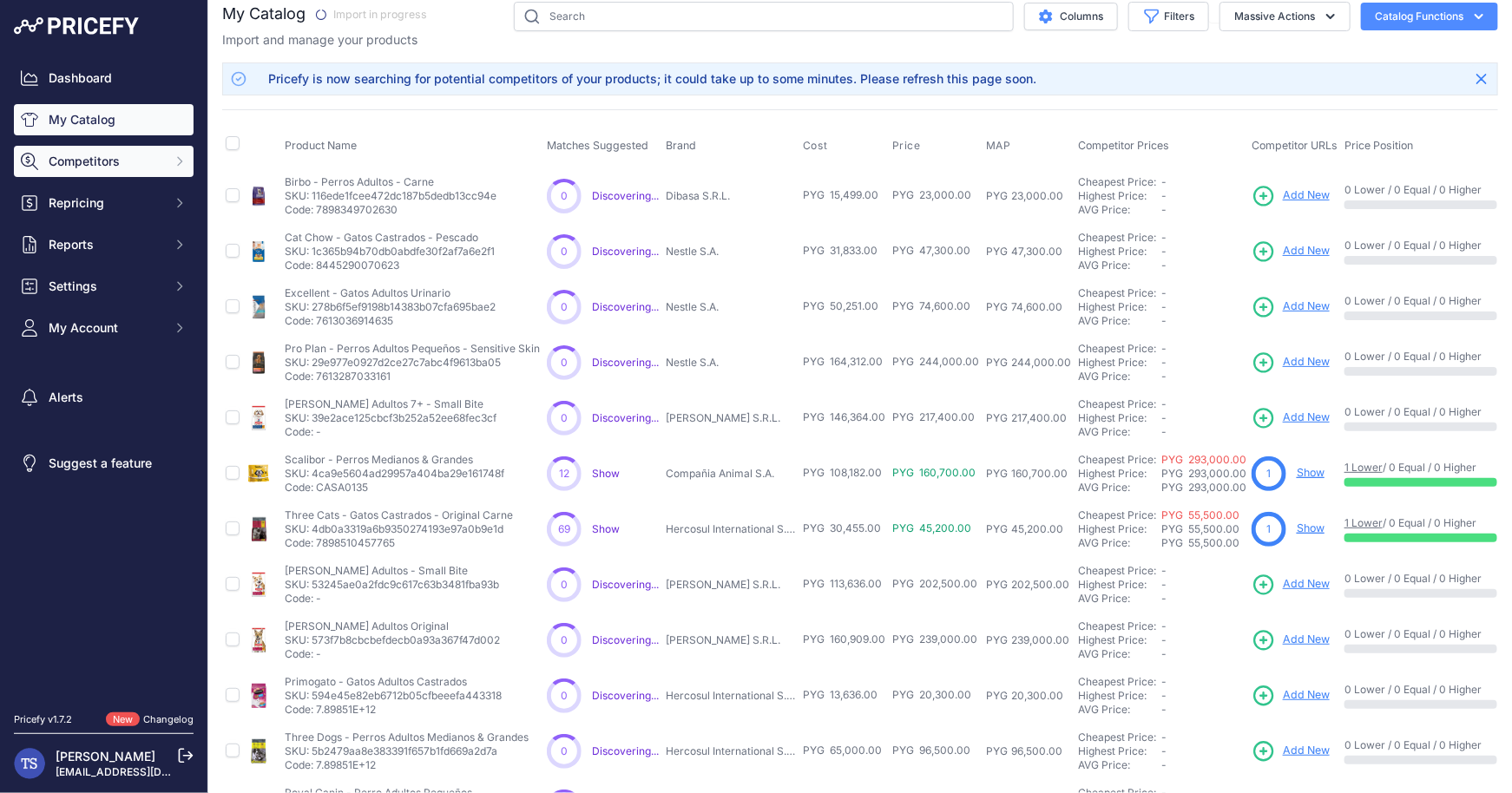
click at [111, 173] on button "Competitors" at bounding box center [103, 161] width 179 height 31
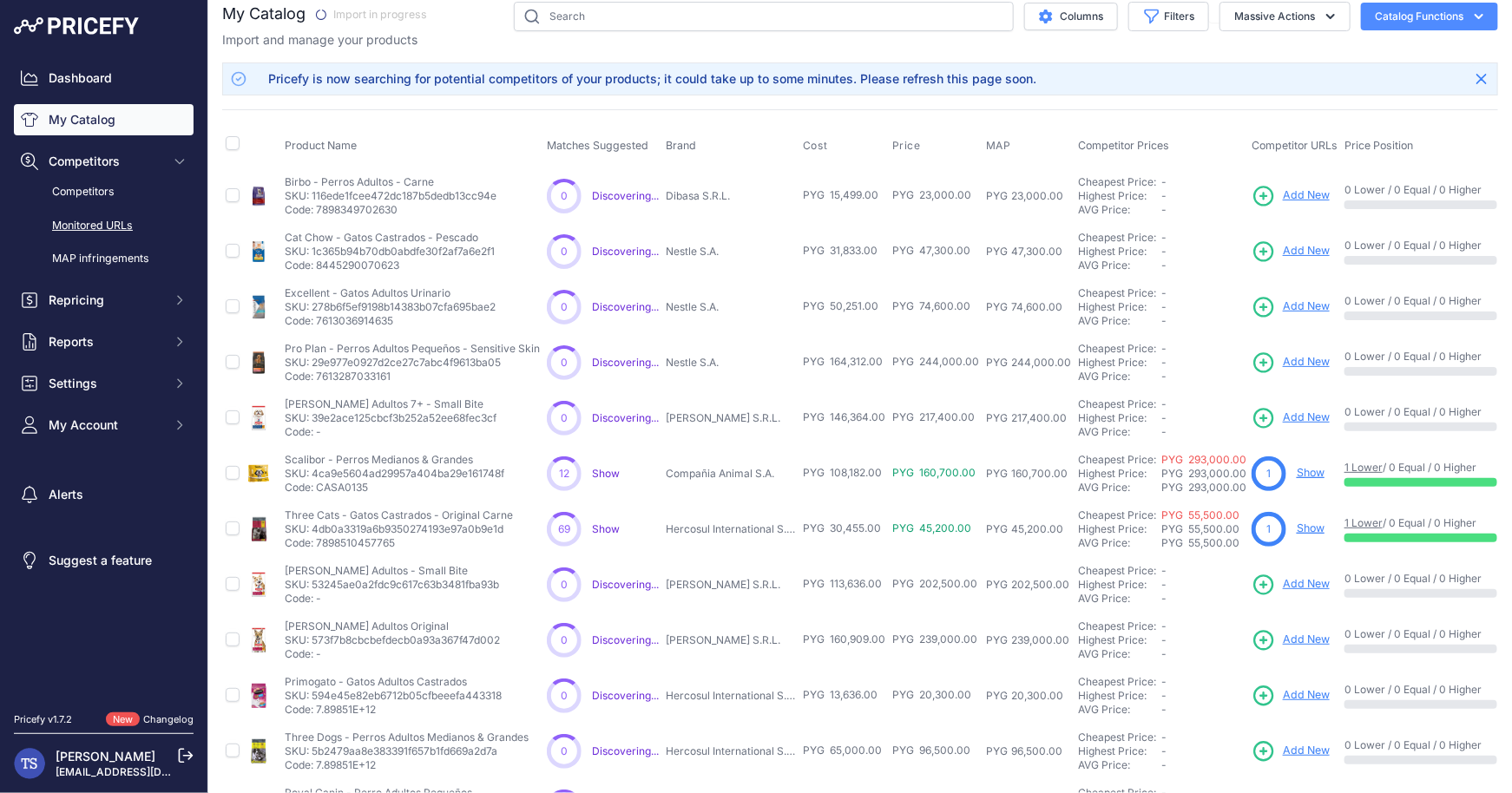
click at [103, 219] on link "Monitored URLs" at bounding box center [103, 225] width 179 height 30
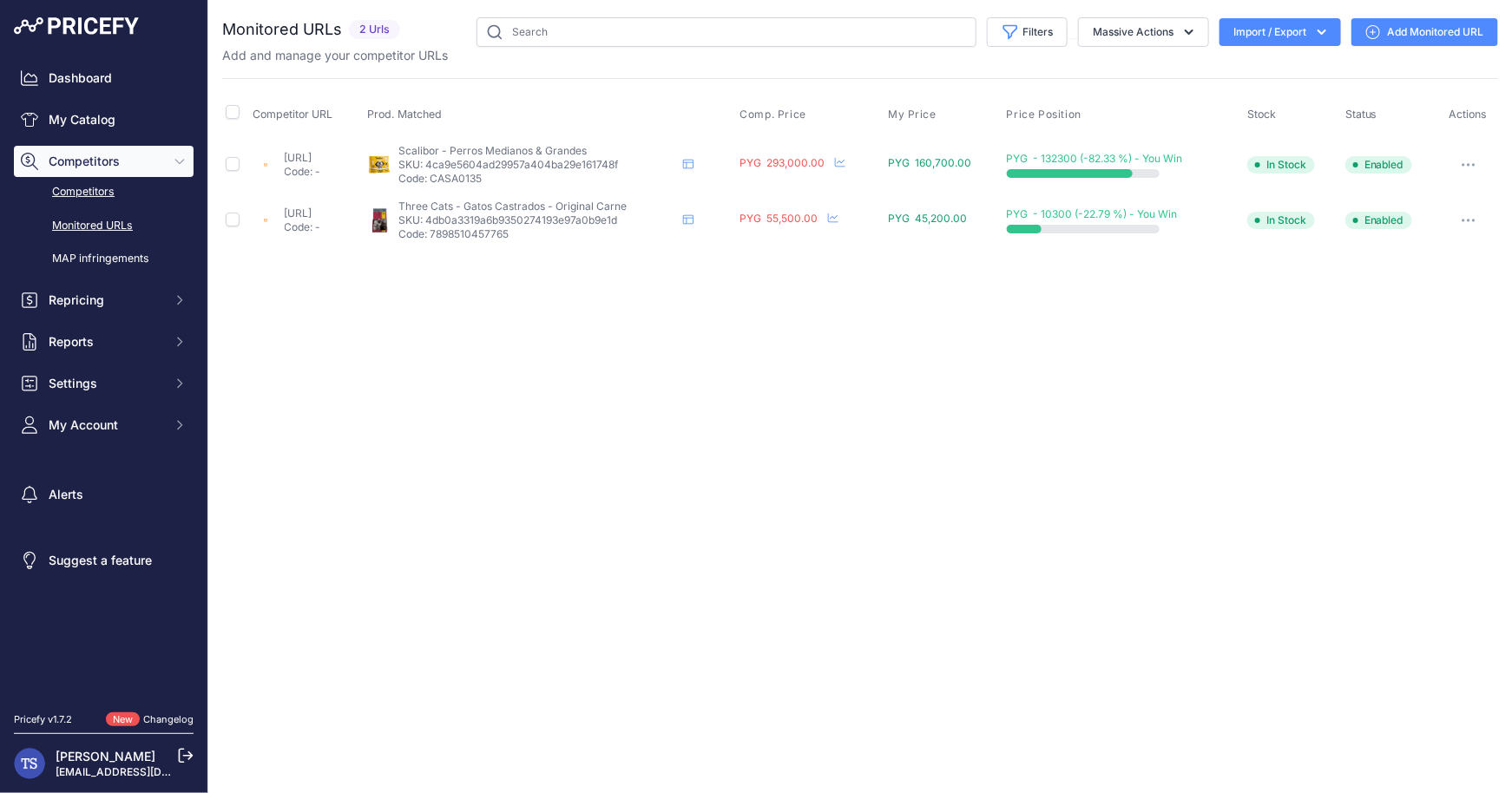
click at [96, 194] on link "Competitors" at bounding box center [103, 192] width 179 height 30
click at [96, 193] on link "Competitors" at bounding box center [103, 192] width 179 height 30
click at [83, 190] on link "Competitors" at bounding box center [103, 192] width 179 height 30
click at [72, 188] on link "Competitors" at bounding box center [103, 192] width 179 height 30
click at [71, 194] on link "Competitors" at bounding box center [103, 192] width 179 height 30
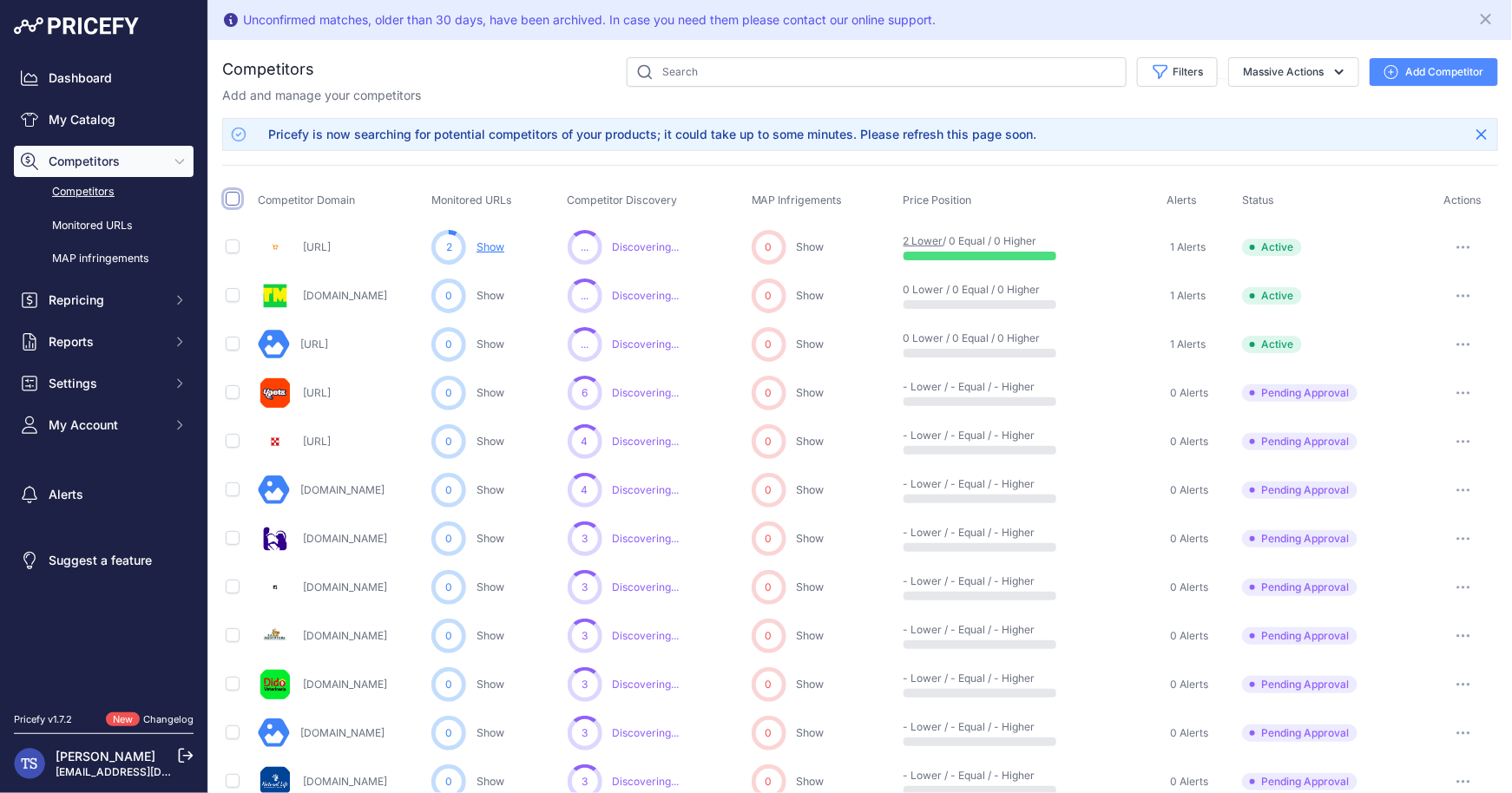
click at [233, 200] on input "checkbox" at bounding box center [233, 199] width 14 height 14
checkbox input "true"
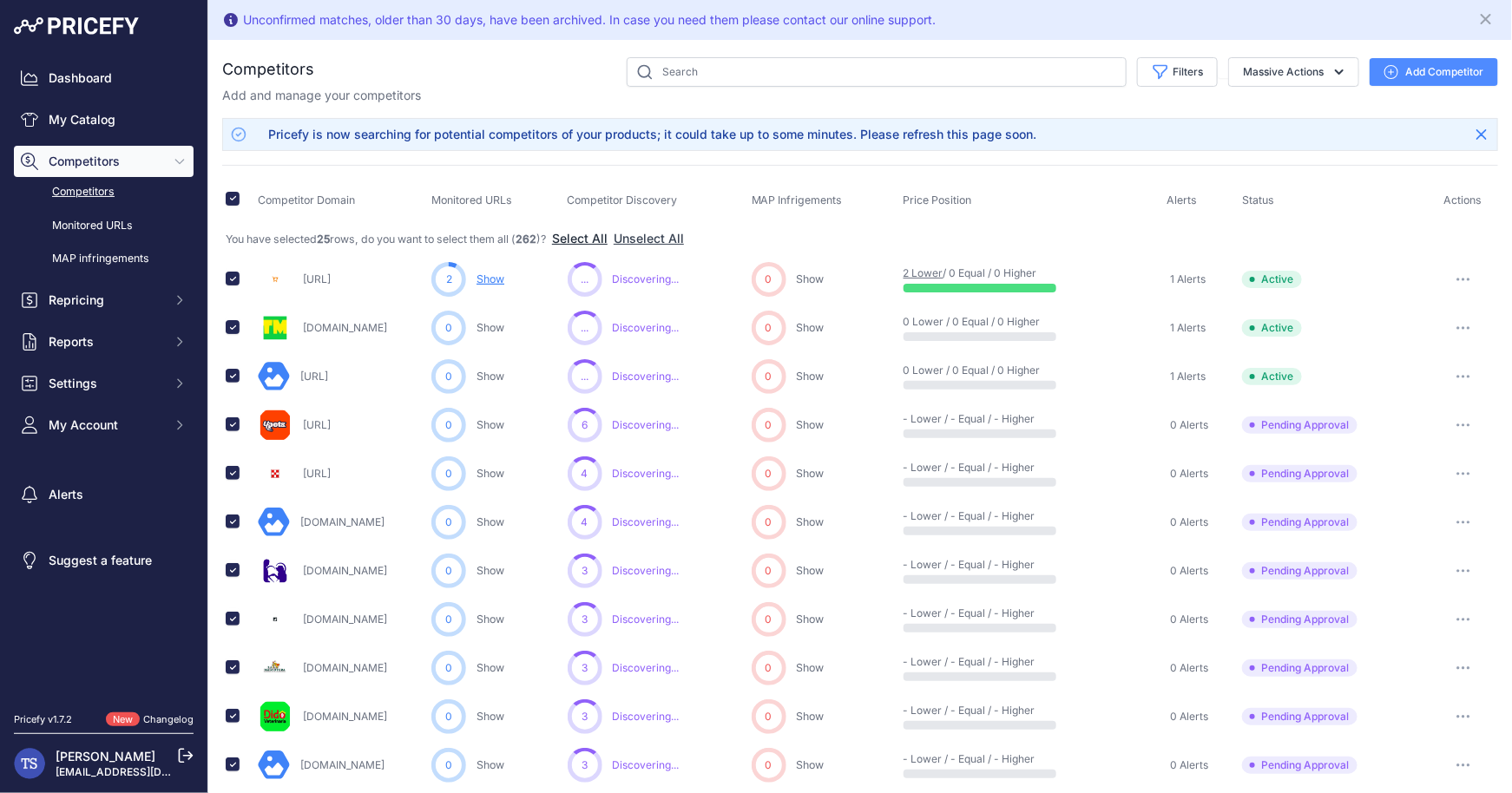
click at [603, 238] on button "Select All" at bounding box center [579, 238] width 55 height 17
click at [1331, 63] on button "Massive Actions" at bounding box center [1293, 72] width 131 height 29
click at [1337, 149] on div "Competitors" at bounding box center [859, 790] width 1275 height 1467
click at [84, 130] on link "My Catalog" at bounding box center [103, 119] width 179 height 31
click at [97, 119] on link "My Catalog" at bounding box center [103, 119] width 179 height 31
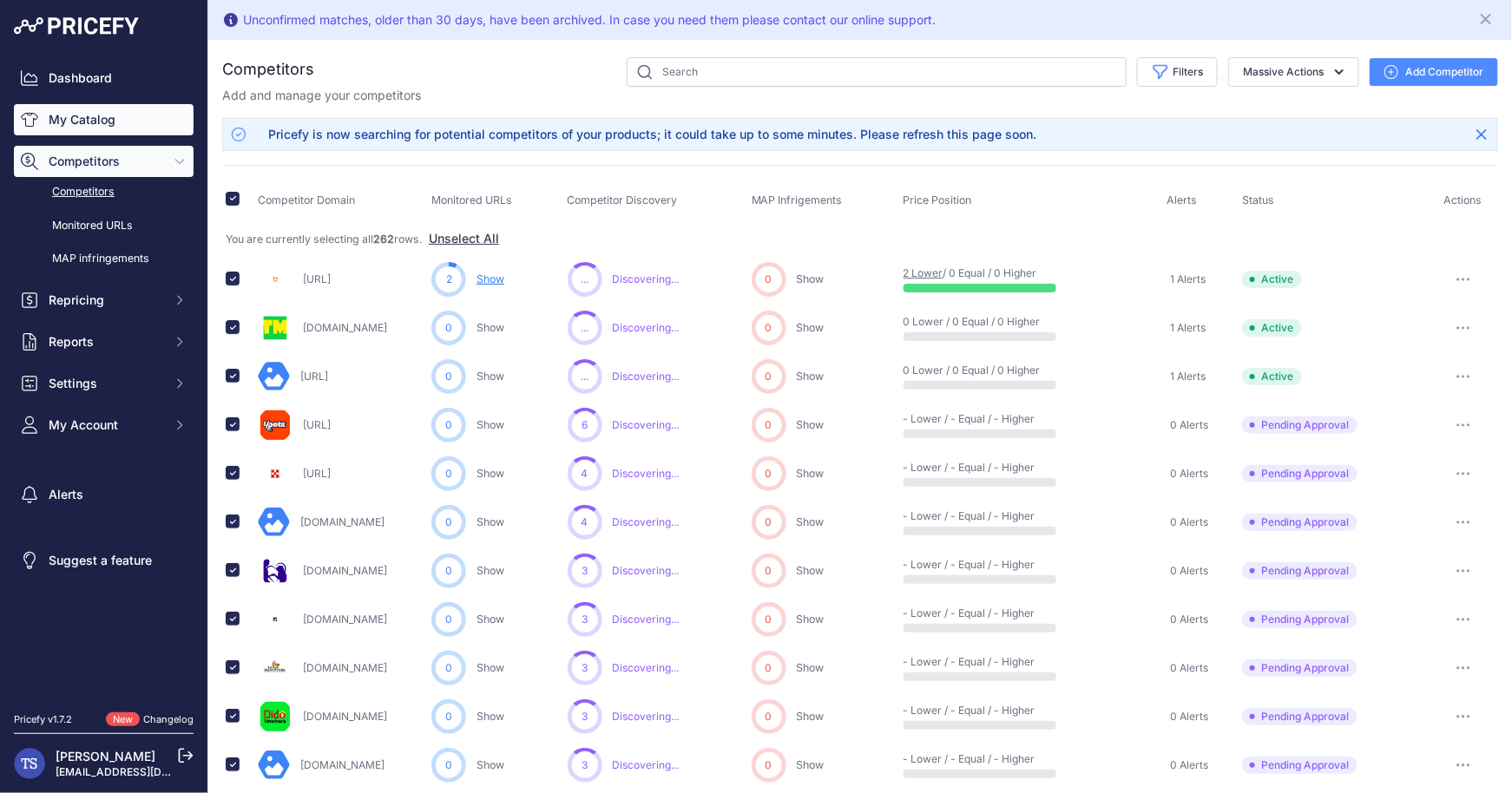
click at [97, 119] on link "My Catalog" at bounding box center [103, 119] width 179 height 31
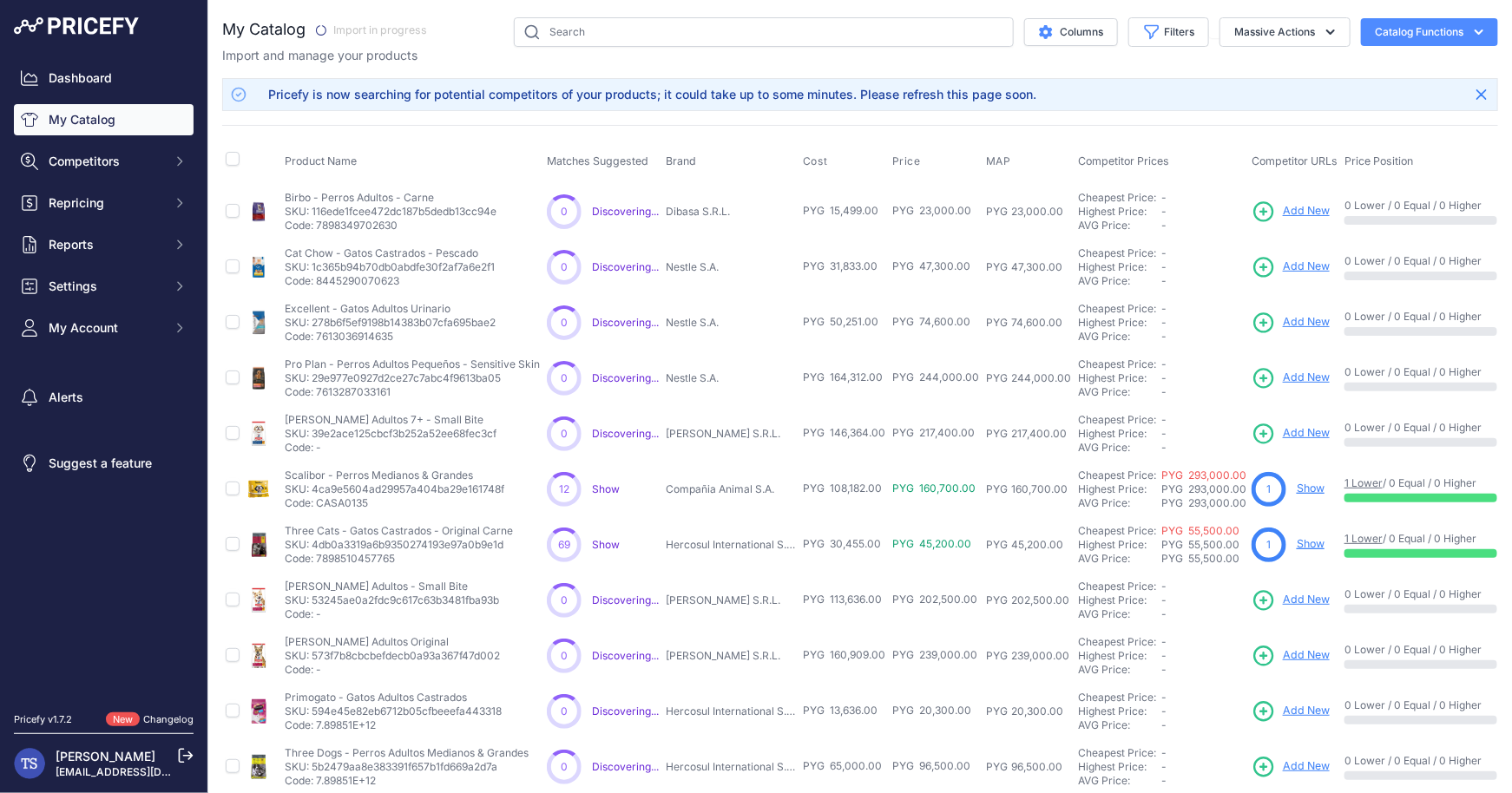
click at [1442, 23] on button "Catalog Functions" at bounding box center [1429, 32] width 137 height 28
click at [1389, 129] on link "Update Catalog" at bounding box center [1399, 131] width 194 height 31
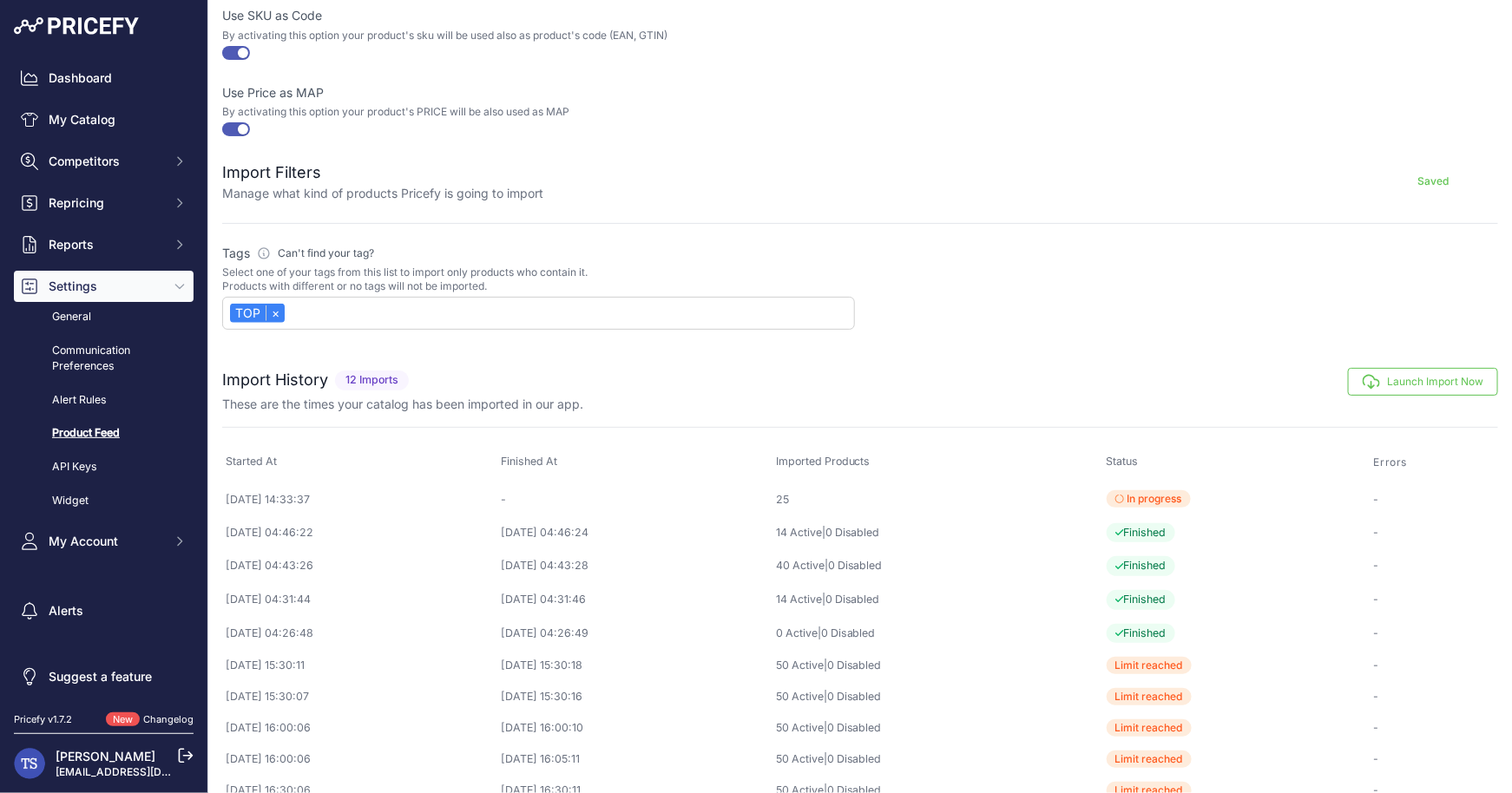
scroll to position [700, 0]
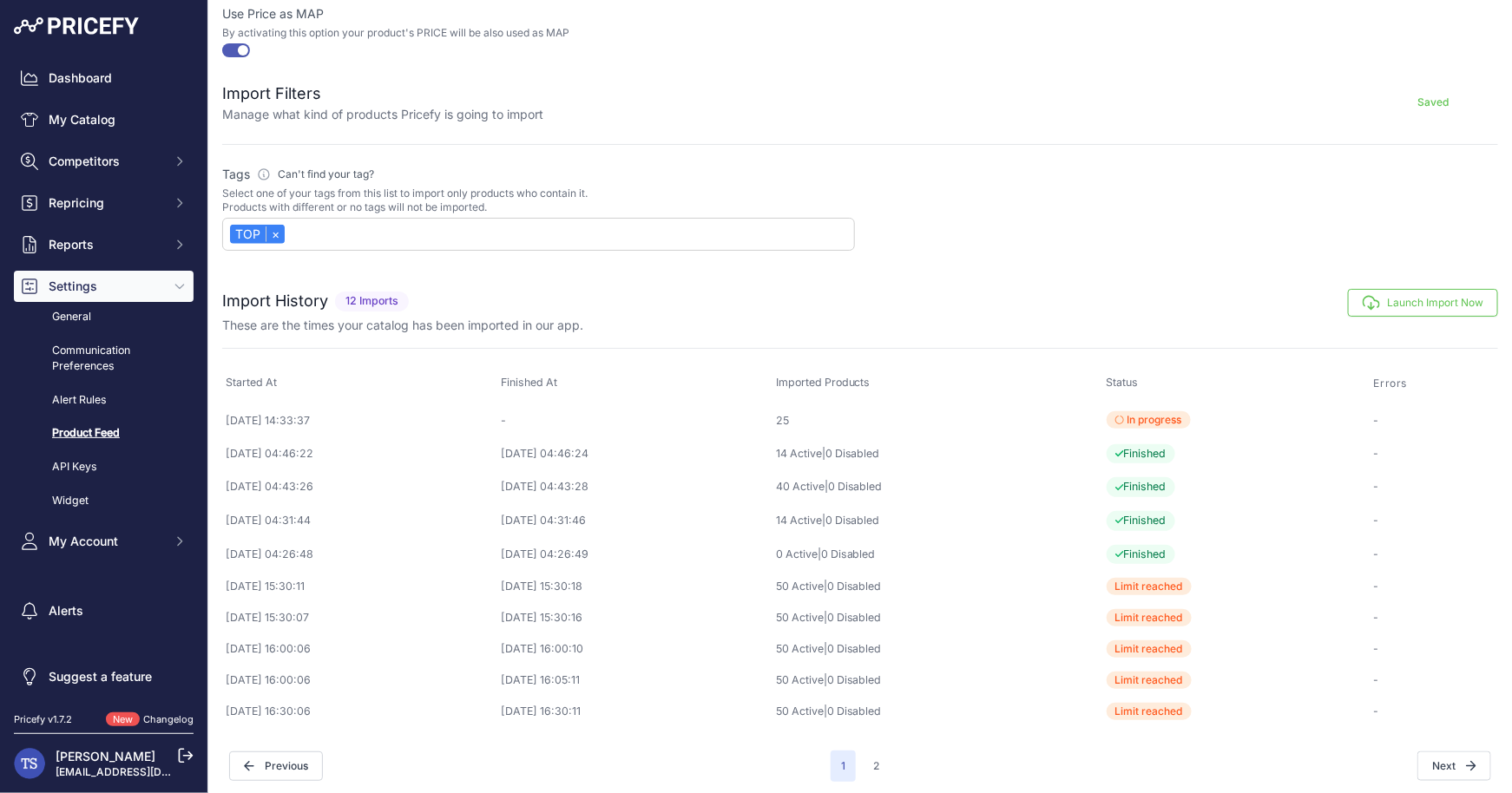
click at [1103, 416] on td "25" at bounding box center [937, 421] width 331 height 33
drag, startPoint x: 812, startPoint y: 405, endPoint x: 917, endPoint y: 405, distance: 105.0
click at [917, 405] on tr "2025-08-26 14:33:37 - 25 In progress -" at bounding box center [859, 421] width 1275 height 33
click at [222, 428] on td "[DATE] 14:33:37" at bounding box center [360, 421] width 275 height 33
drag, startPoint x: 218, startPoint y: 404, endPoint x: 383, endPoint y: 407, distance: 165.0
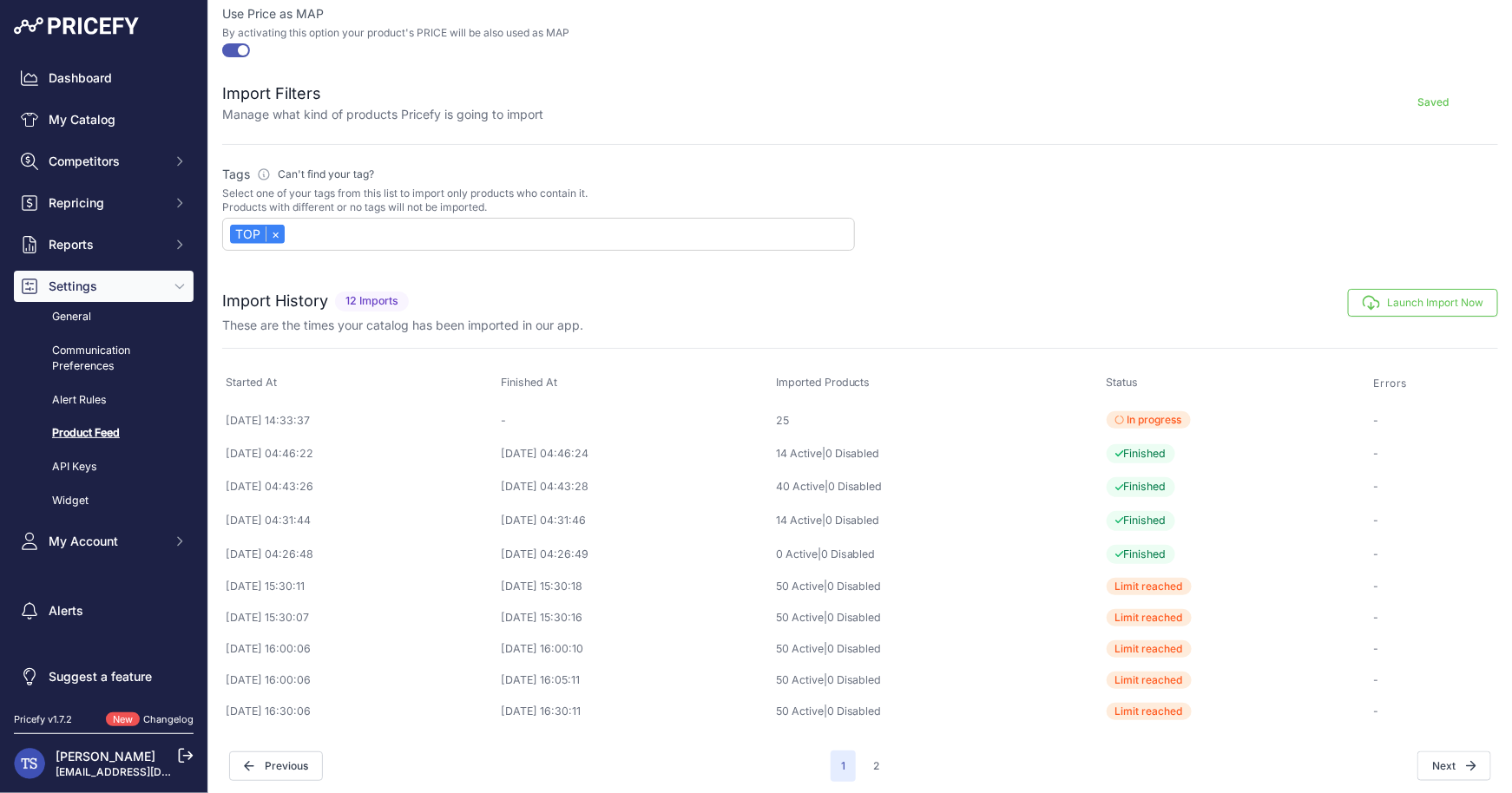
click at [383, 407] on div "Datafeed Settings Manage how your catalog is imported and updated every day SHO…" at bounding box center [860, 49] width 1303 height 1499
click at [383, 407] on td "[DATE] 14:33:37" at bounding box center [360, 421] width 275 height 33
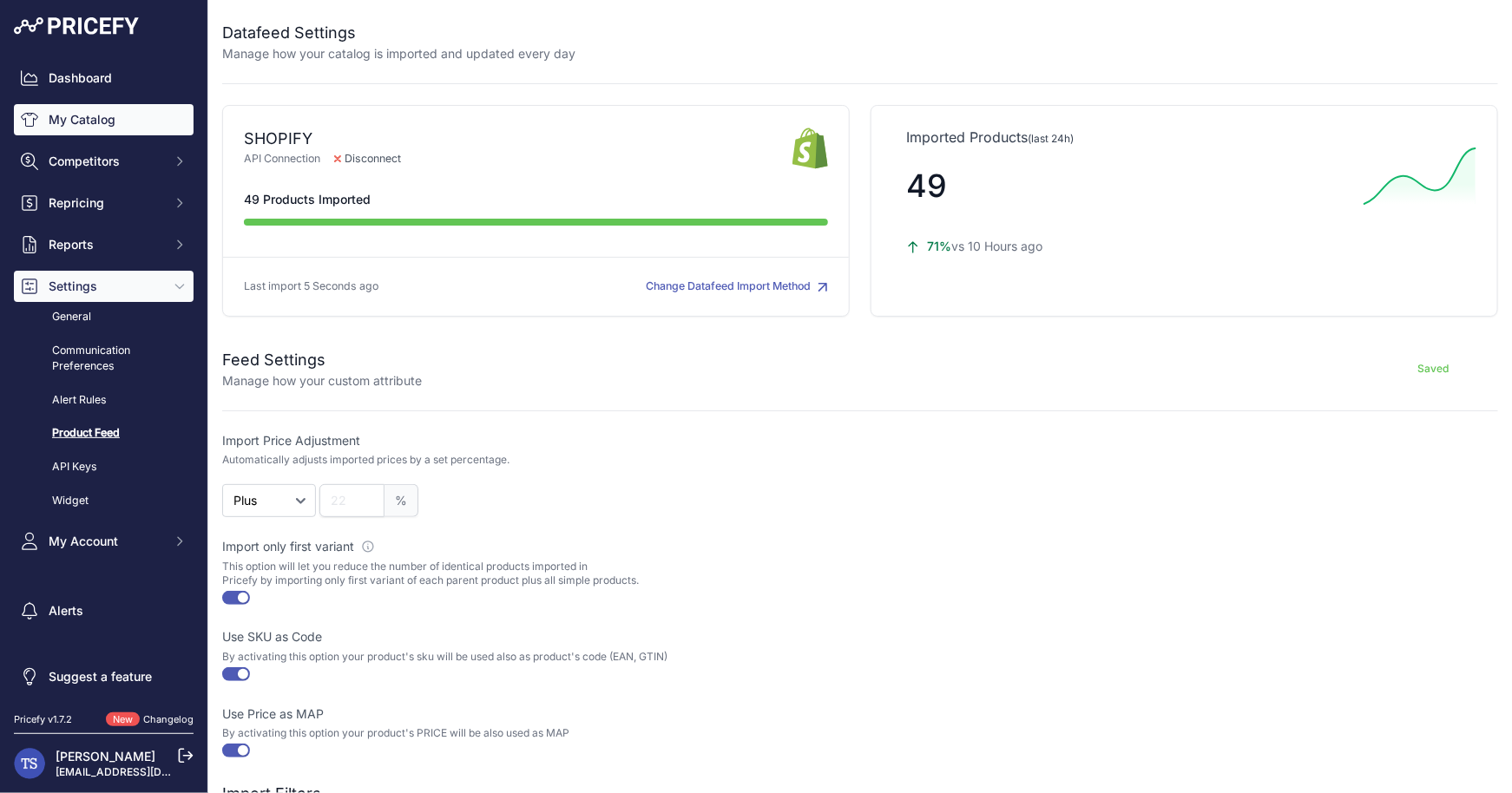
click at [108, 128] on link "My Catalog" at bounding box center [103, 119] width 179 height 31
click at [115, 125] on link "My Catalog" at bounding box center [103, 119] width 179 height 31
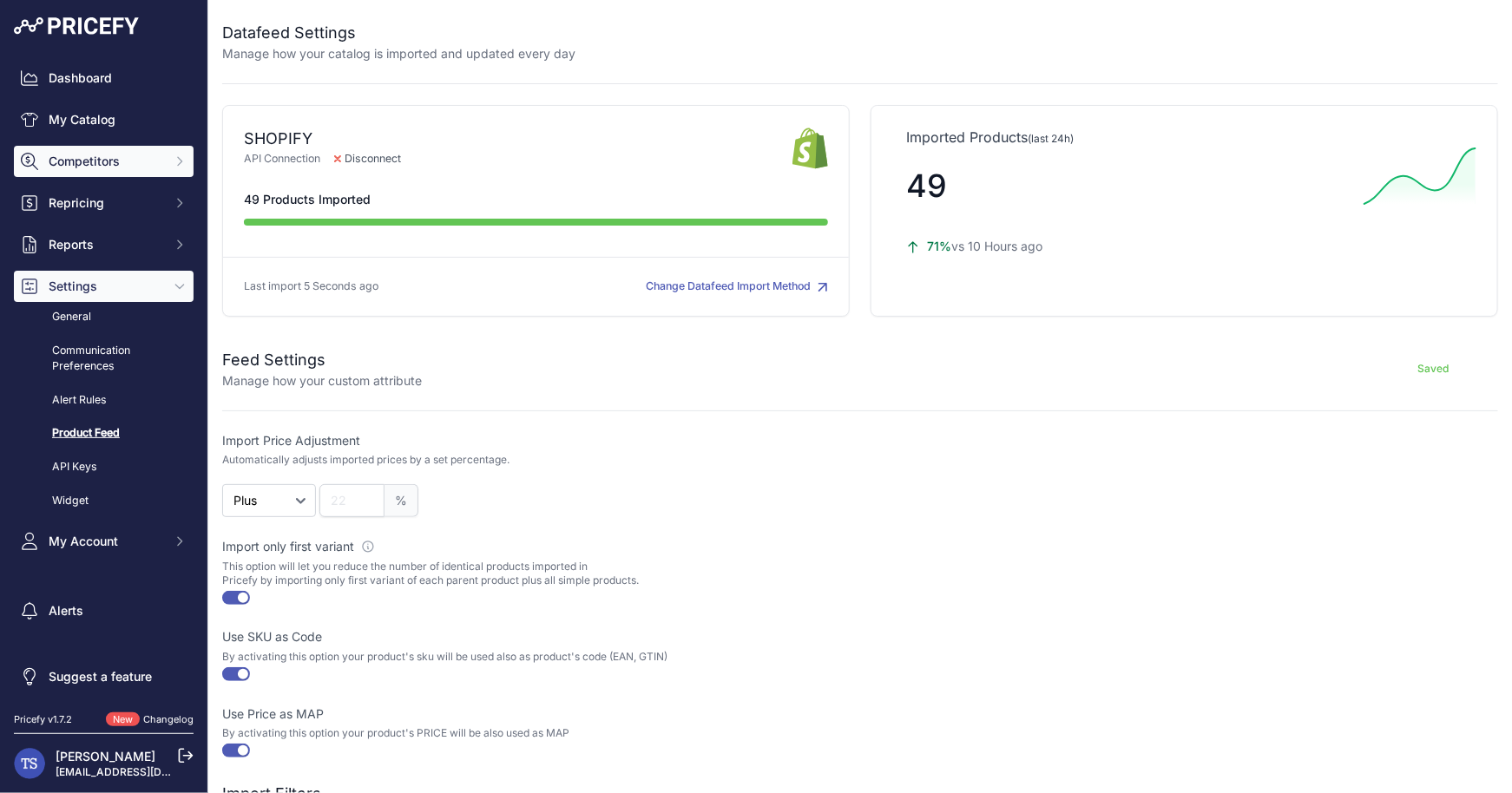
click at [103, 161] on span "Competitors" at bounding box center [105, 161] width 113 height 17
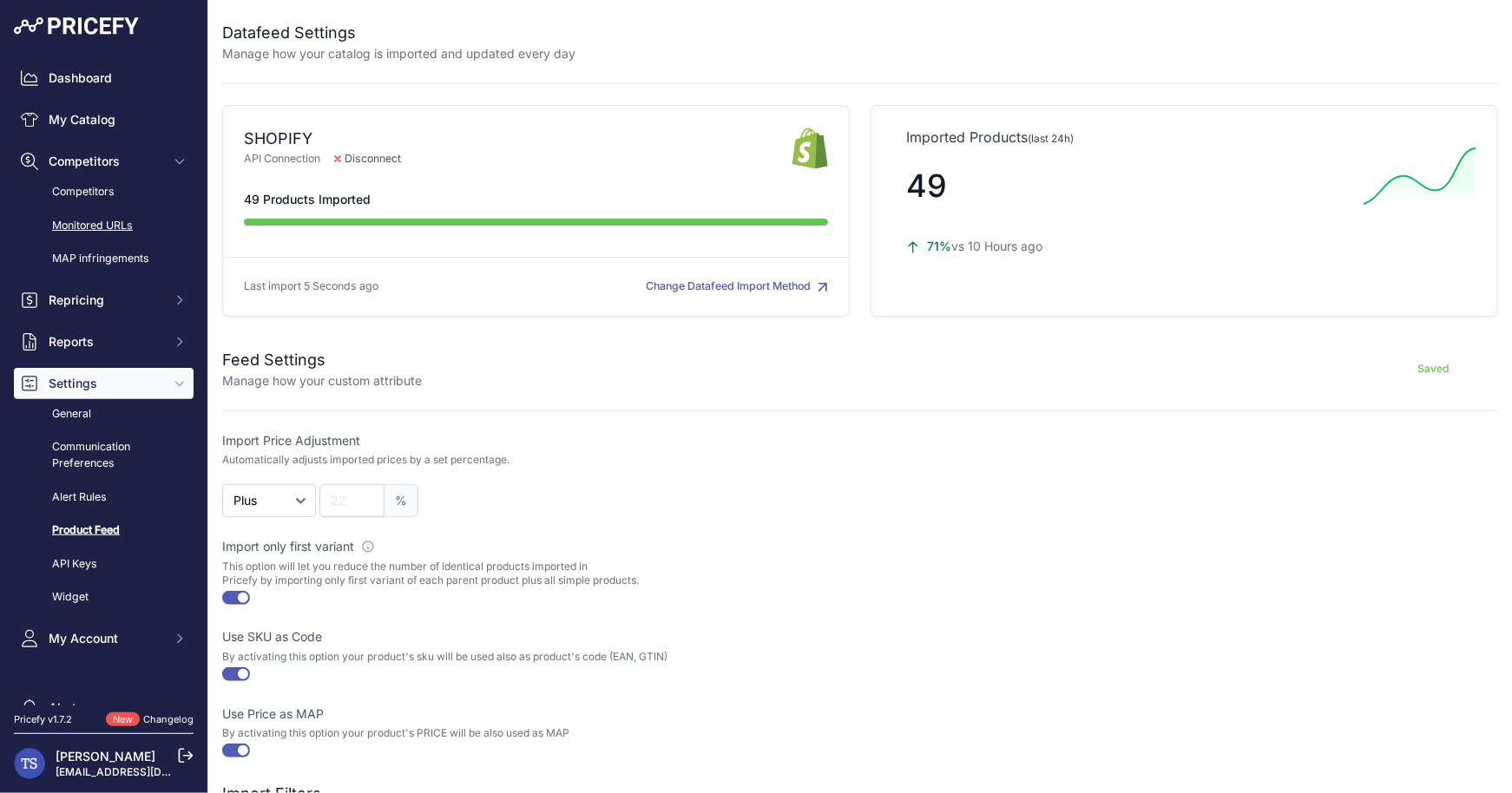
click at [101, 218] on link "Monitored URLs" at bounding box center [103, 225] width 179 height 30
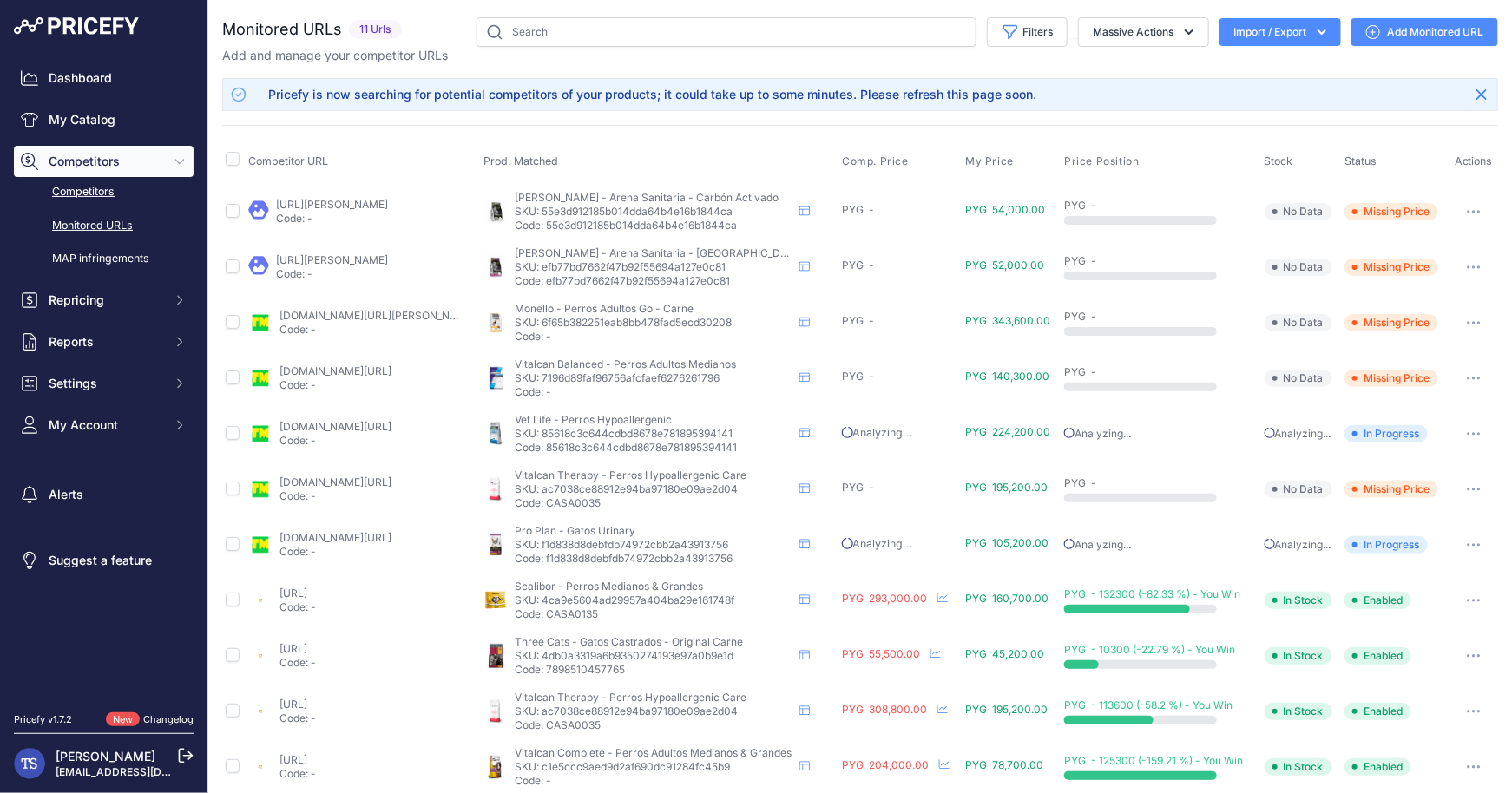
click at [103, 188] on link "Competitors" at bounding box center [103, 192] width 179 height 30
click at [104, 188] on link "Competitors" at bounding box center [103, 192] width 179 height 30
